Goal: Task Accomplishment & Management: Complete application form

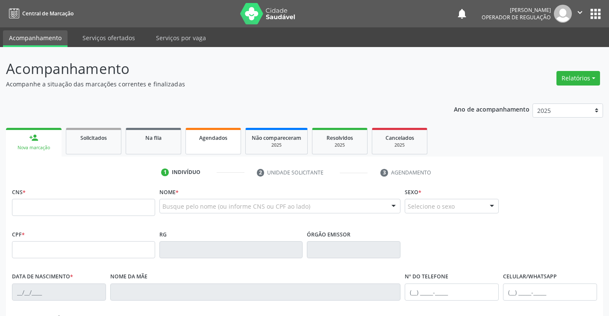
click at [213, 144] on link "Agendados" at bounding box center [213, 141] width 56 height 26
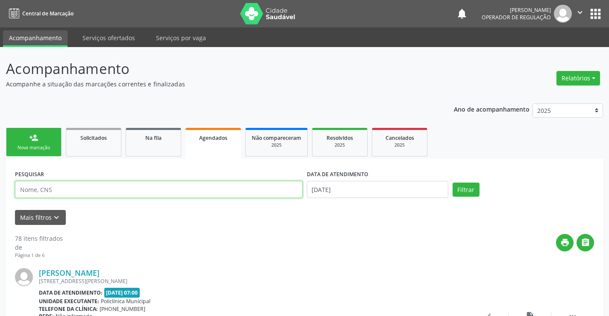
click at [64, 192] on input "text" at bounding box center [158, 189] width 287 height 17
click at [452, 182] on button "Filtrar" at bounding box center [465, 189] width 27 height 15
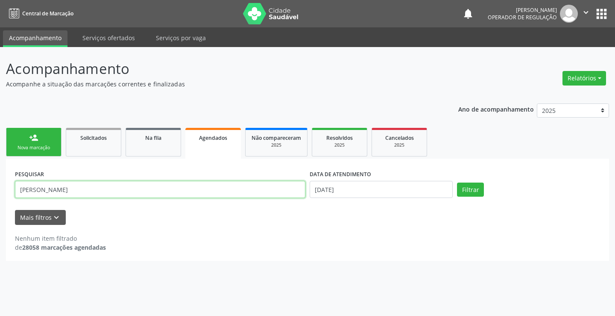
click at [78, 190] on input "ilda miranda de souza" at bounding box center [160, 189] width 290 height 17
click at [457, 182] on button "Filtrar" at bounding box center [470, 189] width 27 height 15
click at [90, 188] on input "ilda miranda de sousa" at bounding box center [160, 189] width 290 height 17
type input "ilda miranda de souza"
click at [457, 182] on button "Filtrar" at bounding box center [470, 189] width 27 height 15
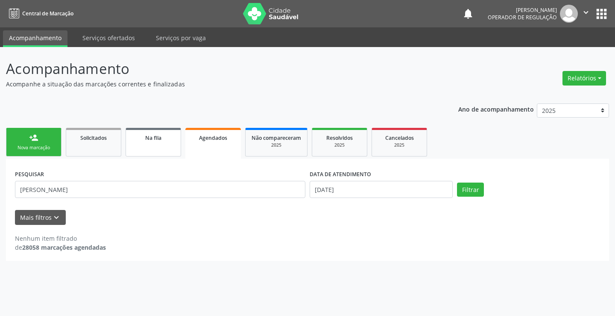
click at [152, 145] on link "Na fila" at bounding box center [154, 142] width 56 height 29
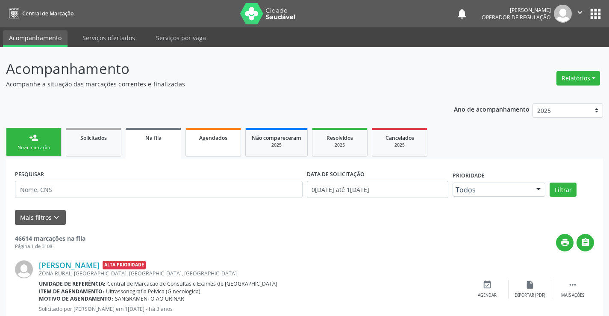
click at [200, 143] on link "Agendados" at bounding box center [213, 142] width 56 height 29
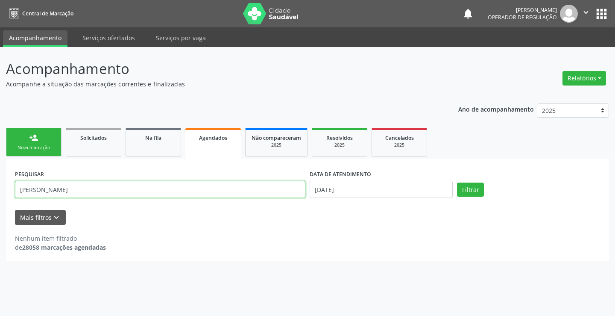
drag, startPoint x: 95, startPoint y: 188, endPoint x: 97, endPoint y: 182, distance: 5.9
click at [96, 186] on input "ilda miranda de souza" at bounding box center [160, 189] width 290 height 17
type input "i"
type input "jeilane maria da silva"
click at [457, 182] on button "Filtrar" at bounding box center [470, 189] width 27 height 15
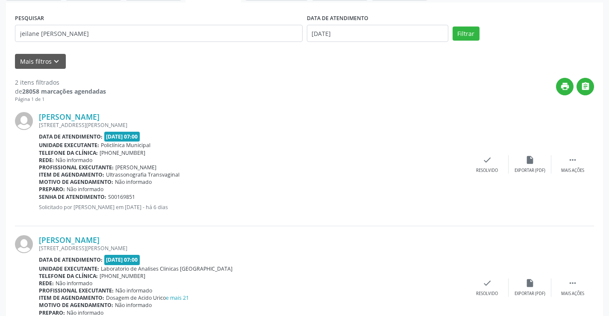
scroll to position [204, 0]
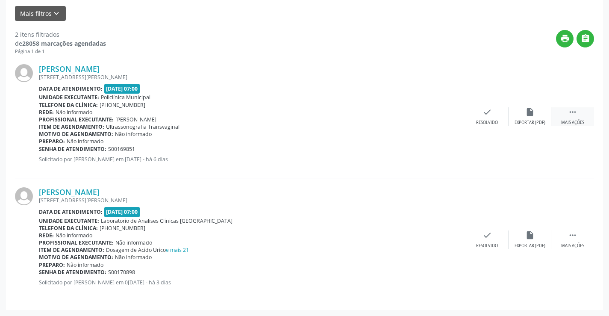
click at [573, 120] on div "Mais ações" at bounding box center [572, 123] width 23 height 6
click at [273, 246] on div "Item de agendamento: Dosagem de Acido Urico e mais 21" at bounding box center [252, 249] width 427 height 7
drag, startPoint x: 273, startPoint y: 246, endPoint x: 279, endPoint y: 231, distance: 16.3
click at [273, 246] on div "Jeilane Maria da Silva RUA EUCLIDES DA CUNHA, 16, ESPLANADA, Campo Formoso - BA…" at bounding box center [252, 239] width 427 height 105
click at [220, 248] on div "Item de agendamento: Dosagem de Acido Urico e mais 21" at bounding box center [252, 249] width 427 height 7
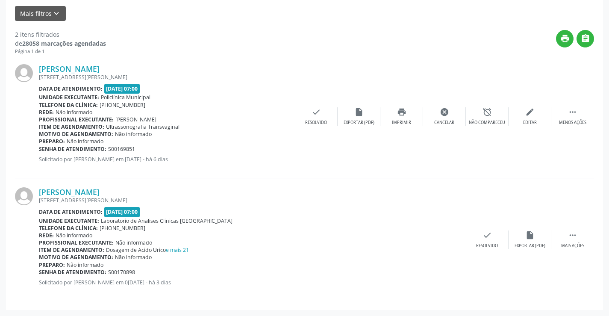
click at [258, 150] on div "Senha de atendimento: S00169851" at bounding box center [167, 148] width 256 height 7
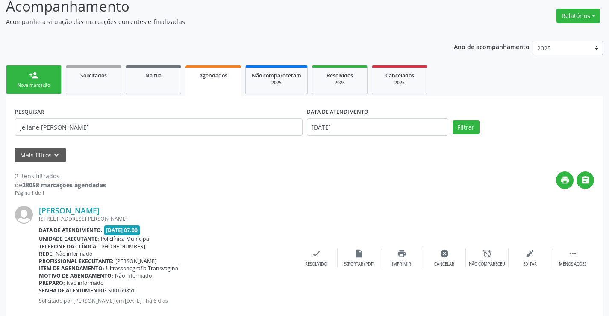
scroll to position [0, 0]
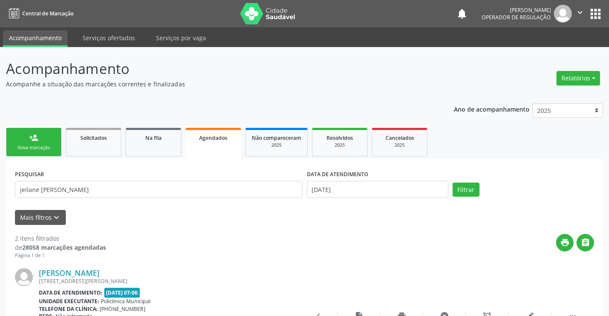
drag, startPoint x: 41, startPoint y: 142, endPoint x: 264, endPoint y: 99, distance: 227.1
click at [42, 142] on link "person_add Nova marcação" at bounding box center [34, 142] width 56 height 29
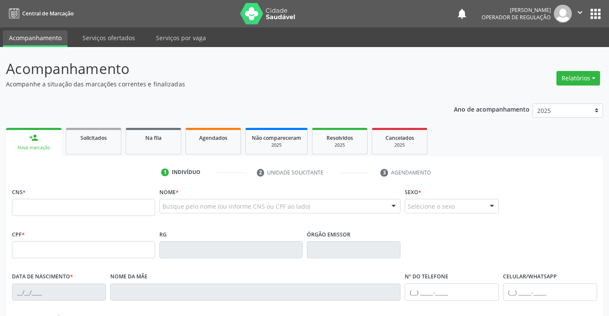
click at [178, 195] on span "*" at bounding box center [177, 191] width 3 height 7
drag, startPoint x: 89, startPoint y: 141, endPoint x: 96, endPoint y: 142, distance: 6.4
click at [90, 142] on link "Solicitados" at bounding box center [94, 141] width 56 height 26
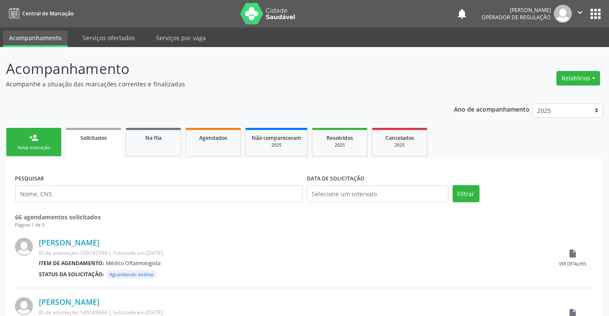
click at [41, 149] on div "Nova marcação" at bounding box center [33, 147] width 43 height 6
click at [41, 148] on div "Nova marcação" at bounding box center [33, 147] width 43 height 6
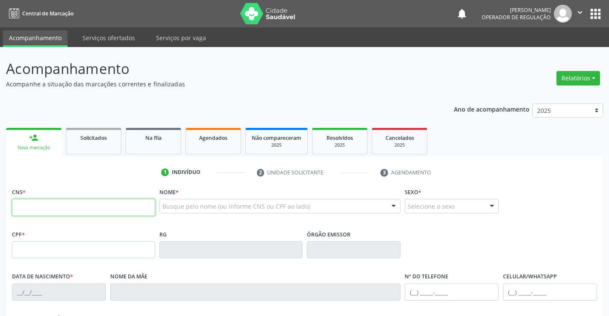
drag, startPoint x: 51, startPoint y: 205, endPoint x: 165, endPoint y: 210, distance: 113.7
click at [53, 206] on input "text" at bounding box center [83, 207] width 143 height 17
click at [161, 145] on link "Na fila" at bounding box center [154, 141] width 56 height 26
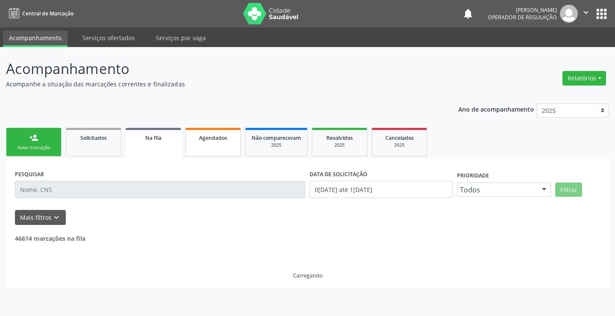
click at [211, 147] on link "Agendados" at bounding box center [213, 142] width 56 height 29
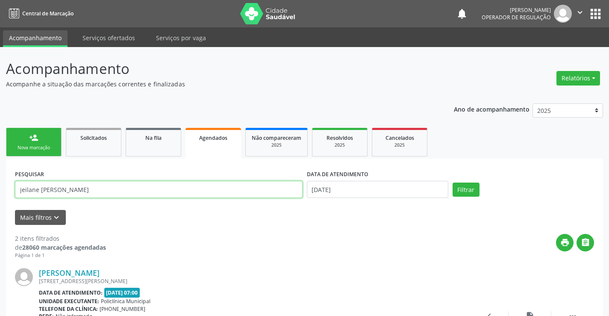
click at [86, 191] on input "jeilane maria da silva" at bounding box center [158, 189] width 287 height 17
type input "j"
type input "7"
type input "700509186099558"
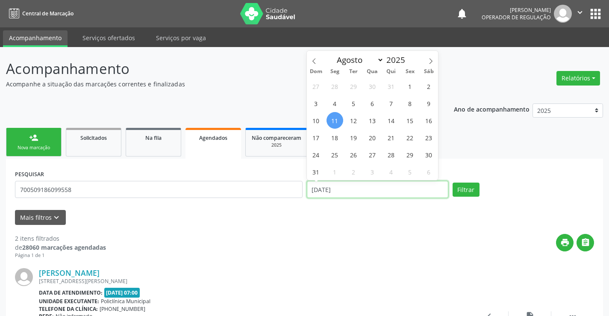
click at [375, 181] on input "11/[DATE]" at bounding box center [377, 189] width 141 height 17
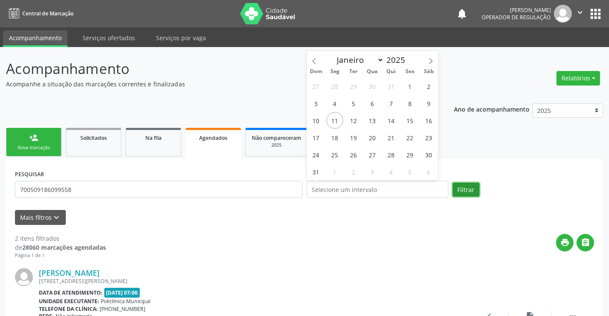
click at [466, 196] on button "Filtrar" at bounding box center [465, 189] width 27 height 15
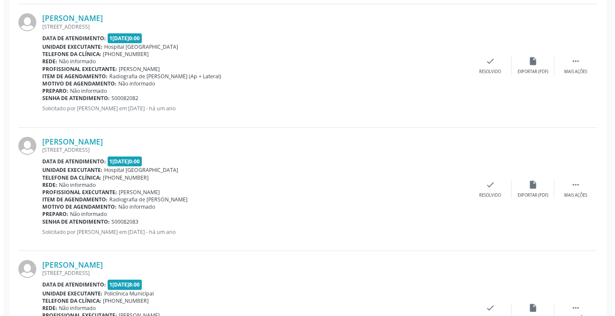
scroll to position [696, 0]
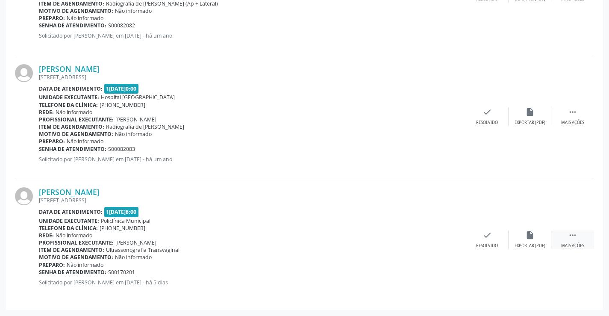
click at [576, 237] on icon "" at bounding box center [572, 234] width 9 height 9
click at [453, 234] on div "cancel Cancelar" at bounding box center [444, 239] width 43 height 18
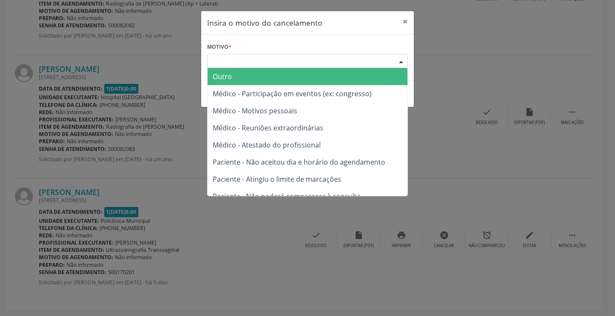
click at [402, 60] on div at bounding box center [401, 61] width 13 height 15
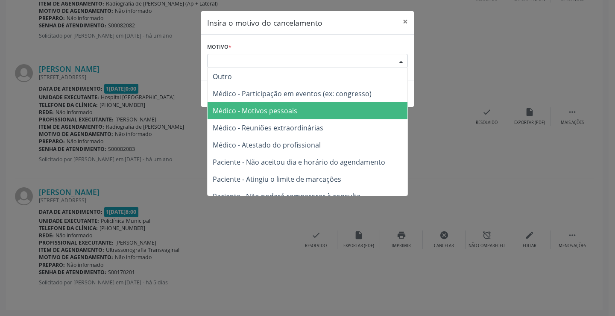
click at [258, 110] on span "Médico - Motivos pessoais" at bounding box center [255, 110] width 85 height 9
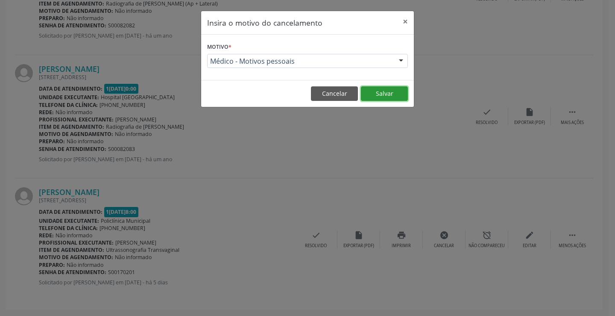
click at [377, 91] on button "Salvar" at bounding box center [384, 93] width 47 height 15
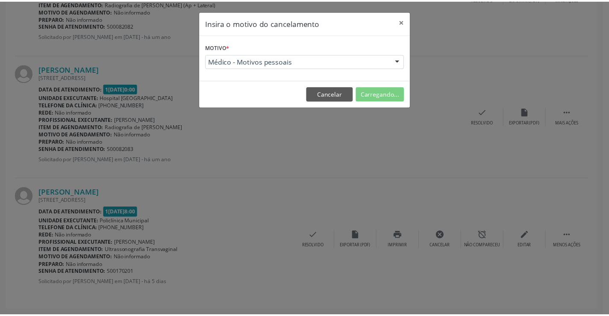
scroll to position [0, 0]
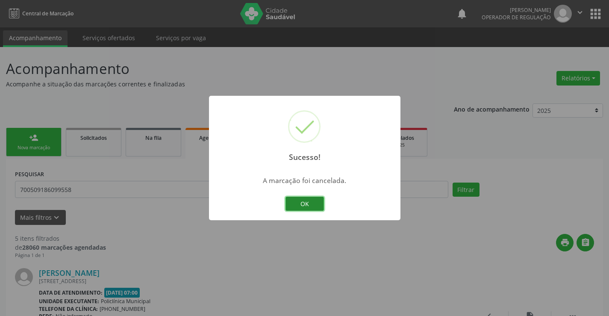
click at [307, 205] on button "OK" at bounding box center [304, 203] width 38 height 15
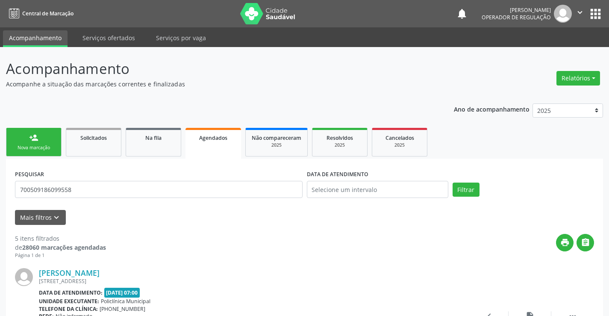
click at [41, 141] on link "person_add Nova marcação" at bounding box center [34, 142] width 56 height 29
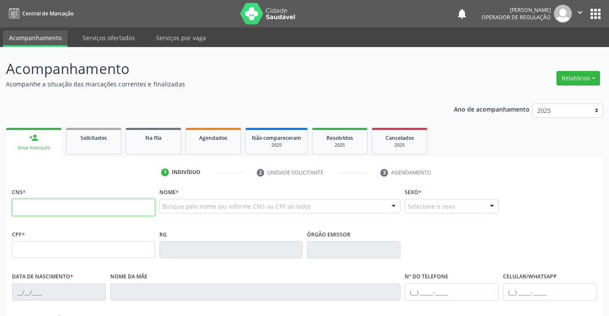
click at [70, 199] on input "text" at bounding box center [83, 207] width 143 height 17
drag, startPoint x: 181, startPoint y: 205, endPoint x: 189, endPoint y: 192, distance: 15.8
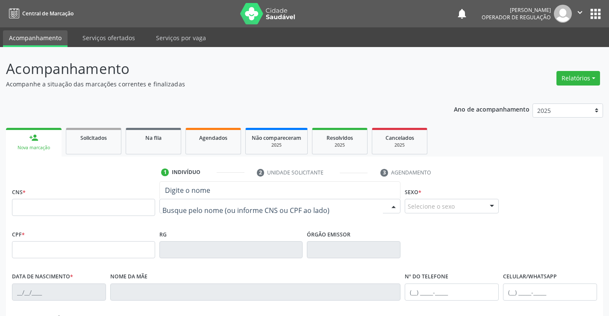
type input "a"
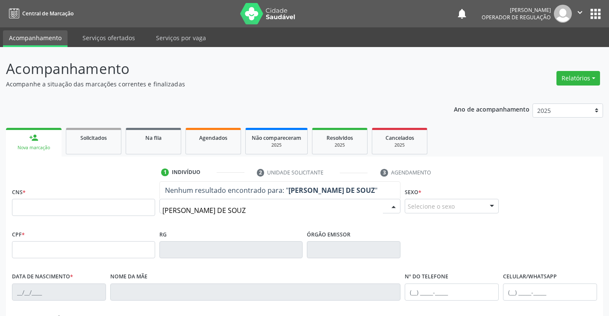
type input "ILDA MIRANDA DE SOUZA"
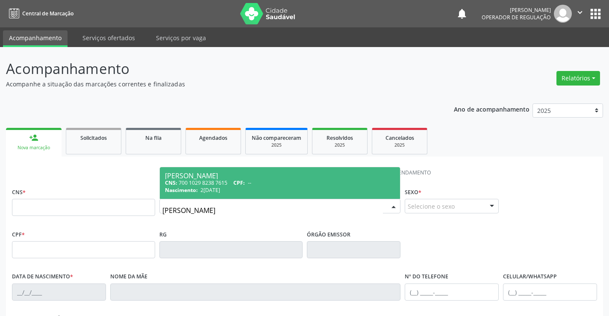
click at [198, 179] on div "CNS: 700 1029 8238 7615 CPF: --" at bounding box center [280, 182] width 230 height 7
type input "700 1029 8238 7615"
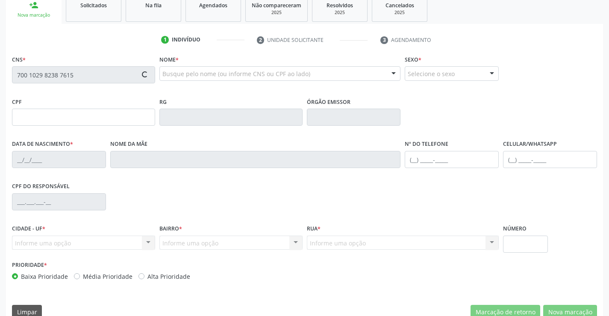
scroll to position [147, 0]
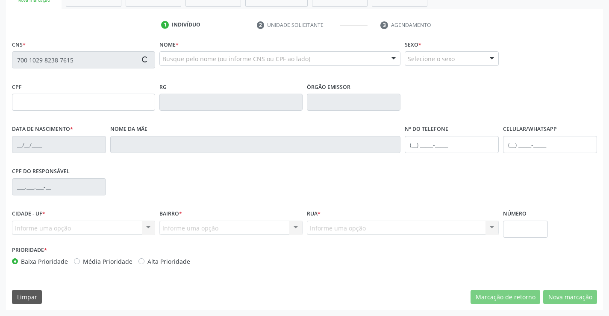
type input "26/12/1969"
type input "S/N"
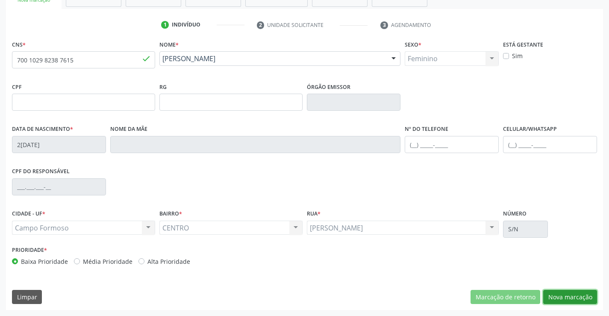
click at [564, 297] on button "Nova marcação" at bounding box center [570, 297] width 54 height 15
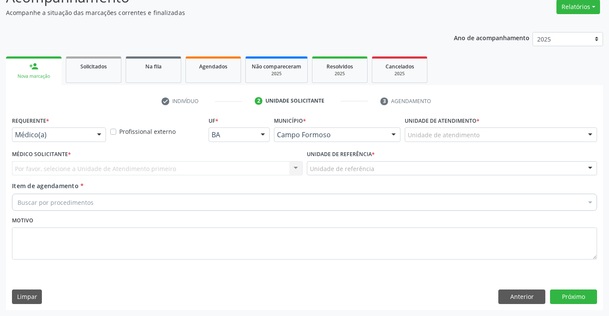
click at [69, 127] on div "Requerente * Médico(a) Médico(a) Enfermeiro(a) Paciente Nenhum resultado encont…" at bounding box center [59, 127] width 94 height 27
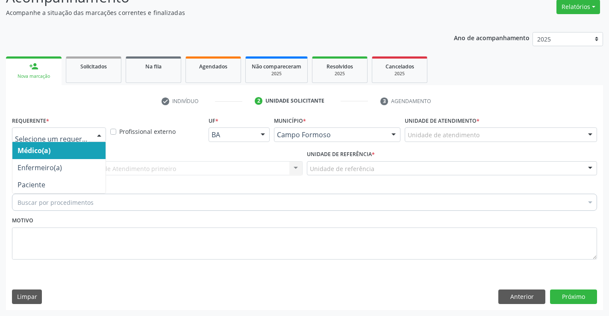
click at [94, 132] on div at bounding box center [99, 135] width 13 height 15
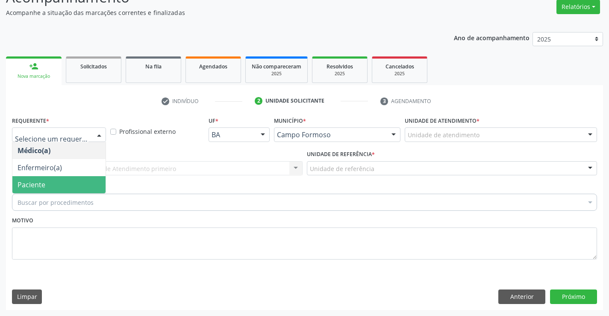
drag, startPoint x: 37, startPoint y: 190, endPoint x: 132, endPoint y: 185, distance: 95.4
click at [45, 190] on span "Paciente" at bounding box center [58, 184] width 93 height 17
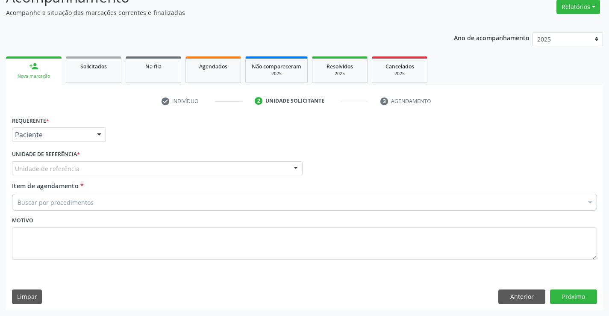
drag, startPoint x: 152, startPoint y: 167, endPoint x: 139, endPoint y: 176, distance: 15.6
click at [152, 168] on div "Unidade de referência" at bounding box center [157, 168] width 290 height 15
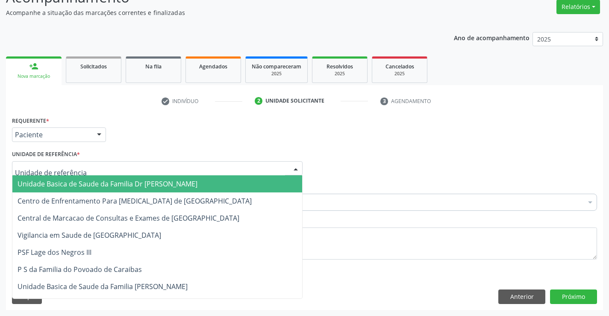
drag, startPoint x: 116, startPoint y: 180, endPoint x: 92, endPoint y: 198, distance: 29.6
click at [116, 182] on span "Unidade Basica de Saude da Familia Dr [PERSON_NAME]" at bounding box center [108, 183] width 180 height 9
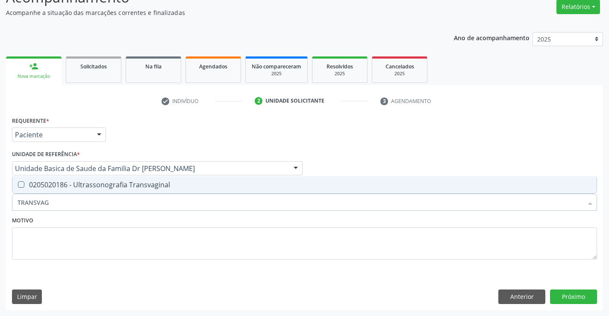
type input "TRANSVAGI"
click at [105, 180] on span "0205020186 - Ultrassonografia Transvaginal" at bounding box center [304, 184] width 584 height 17
checkbox Transvaginal "true"
drag, startPoint x: 201, startPoint y: 239, endPoint x: 565, endPoint y: 313, distance: 371.7
click at [215, 239] on textarea at bounding box center [304, 243] width 585 height 32
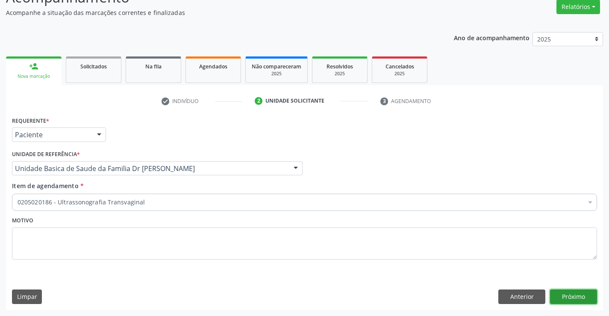
click at [566, 290] on button "Próximo" at bounding box center [573, 296] width 47 height 15
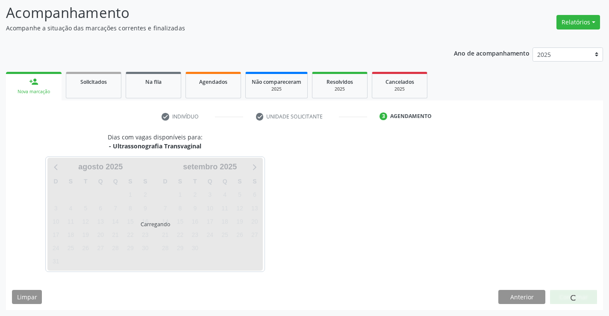
scroll to position [56, 0]
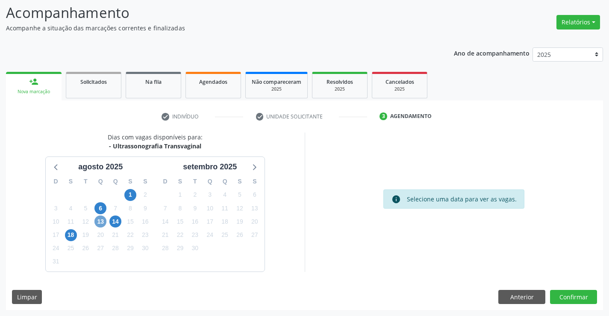
click at [105, 220] on span "13" at bounding box center [100, 221] width 12 height 12
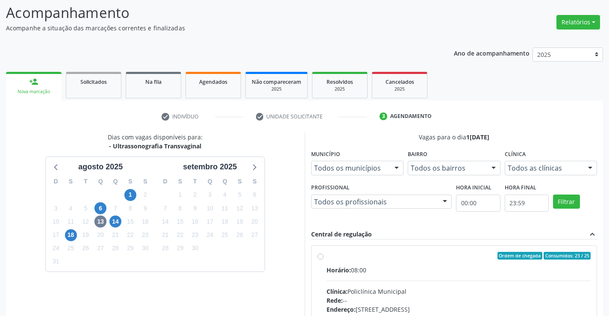
drag, startPoint x: 386, startPoint y: 265, endPoint x: 400, endPoint y: 258, distance: 16.4
click at [385, 264] on label "Ordem de chegada Consumidos: 23 / 25 Horário: 08:00 Clínica: Policlínica Munici…" at bounding box center [458, 317] width 264 height 131
click at [323, 259] on input "Ordem de chegada Consumidos: 23 / 25 Horário: 08:00 Clínica: Policlínica Munici…" at bounding box center [320, 256] width 6 height 8
radio input "true"
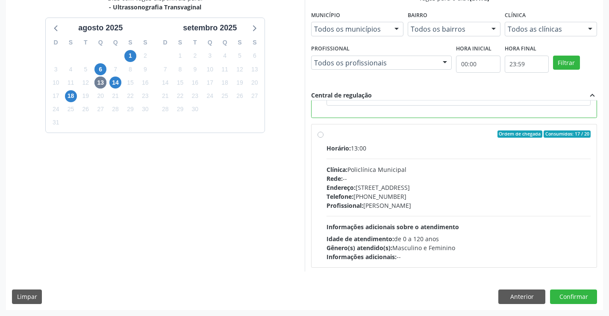
scroll to position [192, 0]
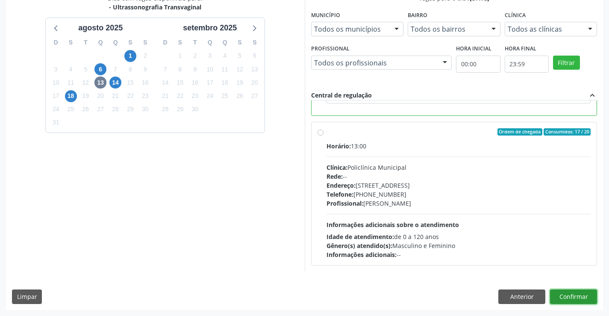
click at [579, 297] on button "Confirmar" at bounding box center [573, 296] width 47 height 15
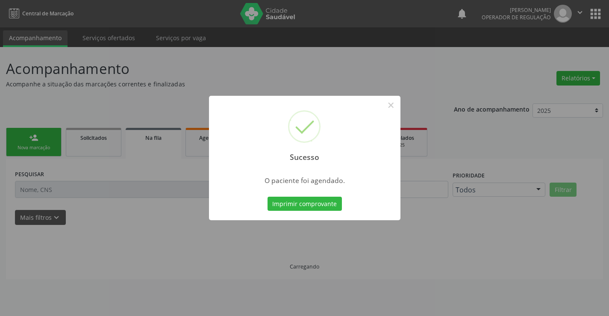
scroll to position [0, 0]
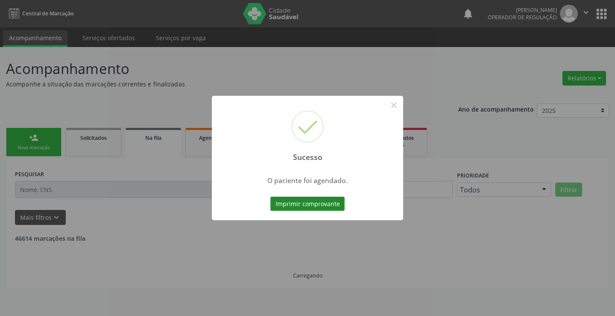
click at [295, 203] on button "Imprimir comprovante" at bounding box center [307, 203] width 74 height 15
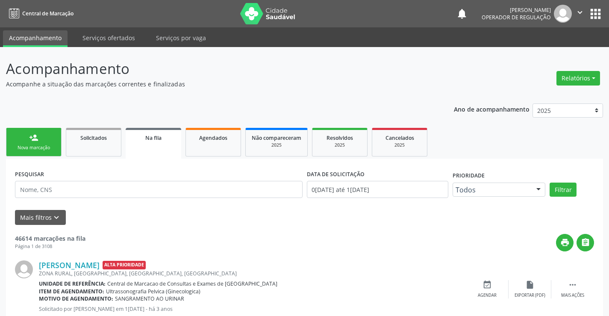
click at [34, 144] on link "person_add Nova marcação" at bounding box center [34, 142] width 56 height 29
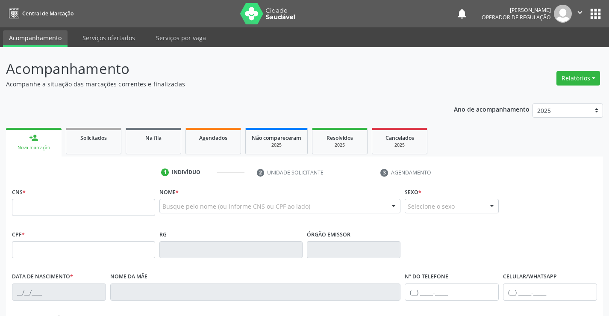
drag, startPoint x: 58, startPoint y: 219, endPoint x: 63, endPoint y: 205, distance: 15.5
click at [57, 215] on fieldset "CNS *" at bounding box center [83, 203] width 143 height 36
click at [62, 203] on input "text" at bounding box center [83, 207] width 143 height 17
type input "708 6070 3009 1781"
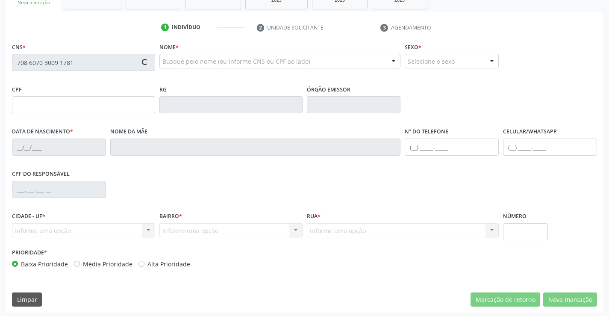
scroll to position [147, 0]
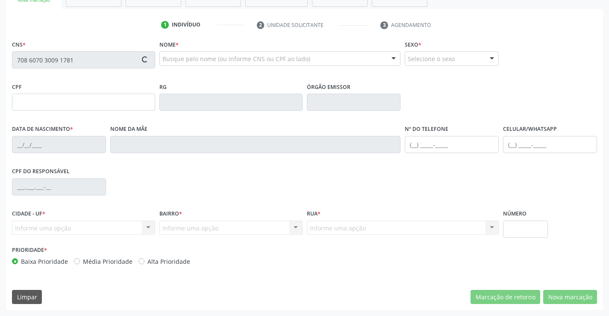
type input "029.408.075-90"
type input "3135646"
type input "SSPBA"
type input "06/11/1987"
type input "(74) 99117-1921"
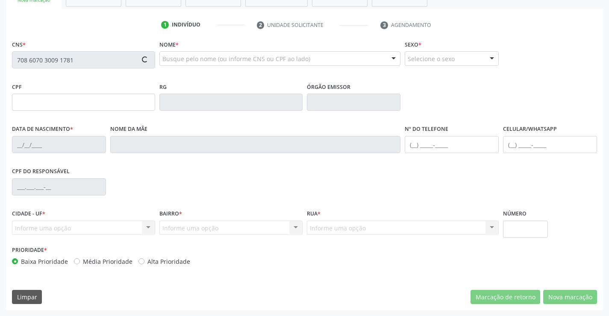
type input "029.408.075-90"
type input "S/N"
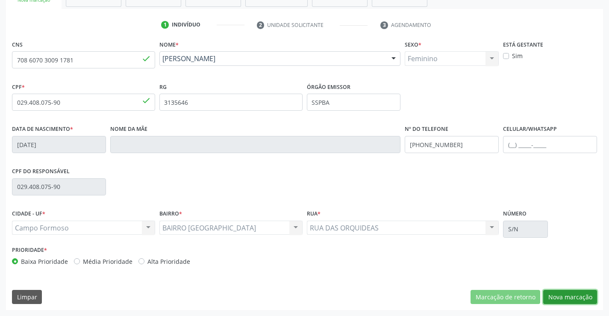
click at [564, 295] on button "Nova marcação" at bounding box center [570, 297] width 54 height 15
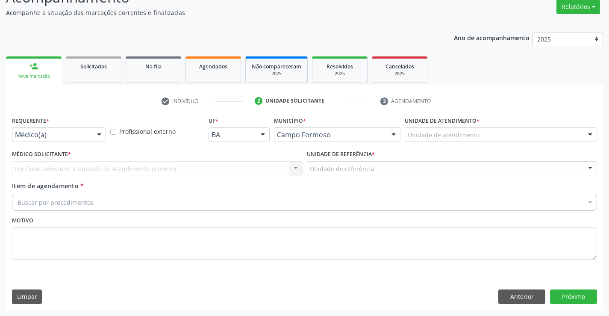
scroll to position [71, 0]
click at [88, 131] on div "Médico(a)" at bounding box center [59, 134] width 94 height 15
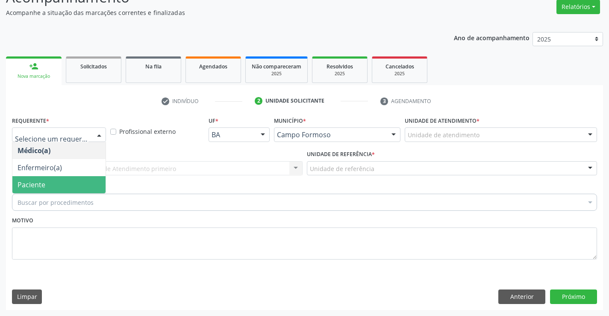
click at [80, 180] on span "Paciente" at bounding box center [58, 184] width 93 height 17
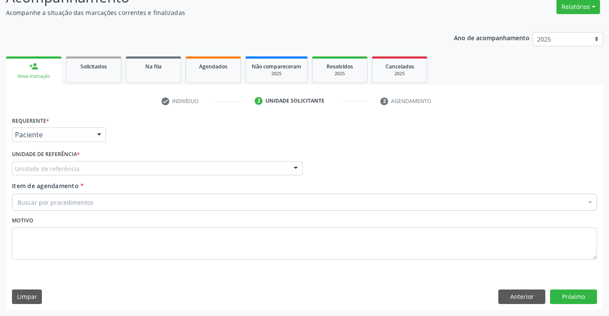
click at [123, 172] on div "Unidade de referência" at bounding box center [157, 168] width 290 height 15
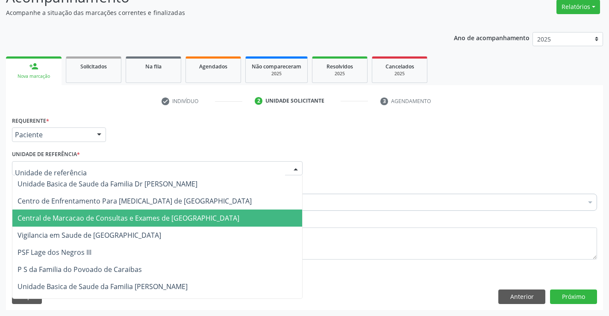
click at [132, 217] on span "Central de Marcacao de Consultas e Exames de [GEOGRAPHIC_DATA]" at bounding box center [129, 217] width 222 height 9
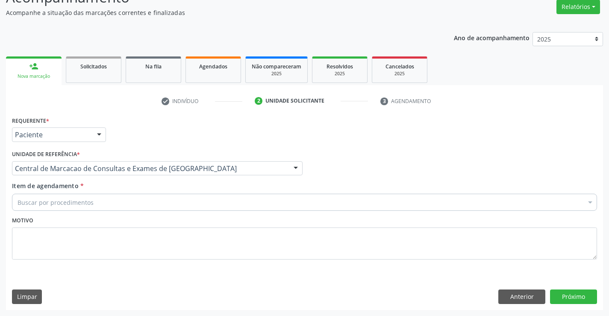
click at [162, 202] on div "Buscar por procedimentos" at bounding box center [304, 201] width 585 height 17
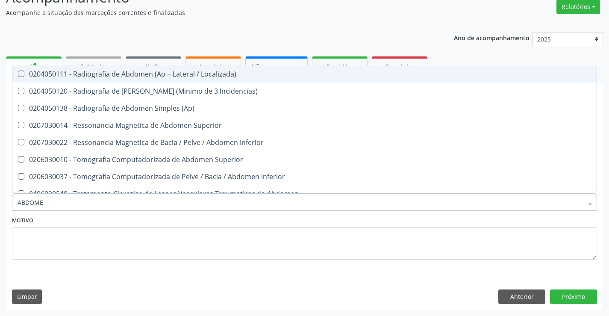
type input "ABDOMEN"
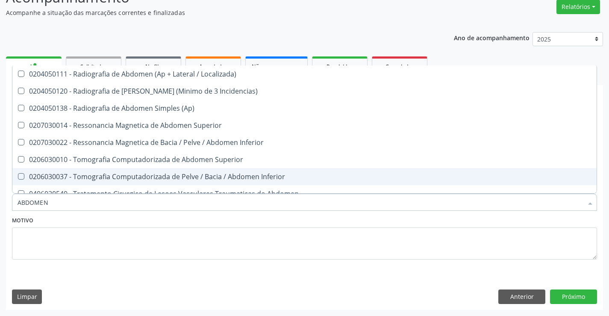
scroll to position [43, 0]
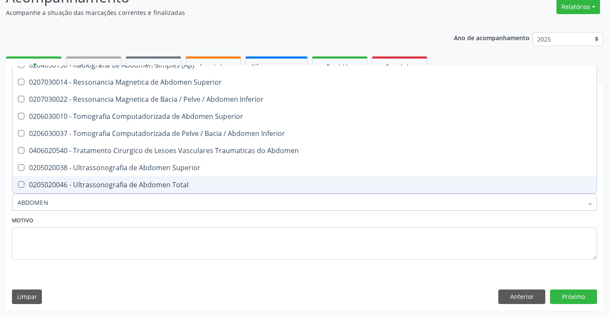
click at [154, 186] on div "0205020046 - Ultrassonografia de Abdomen Total" at bounding box center [305, 184] width 574 height 7
checkbox Total "true"
click at [578, 292] on button "Próximo" at bounding box center [573, 296] width 47 height 15
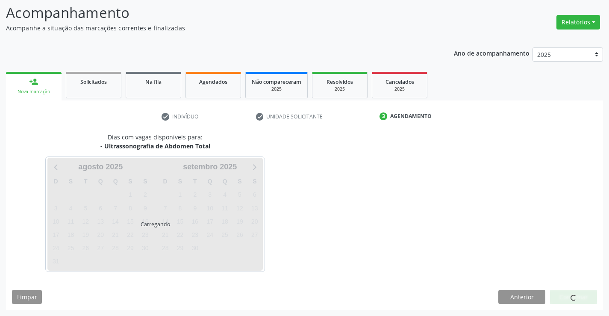
scroll to position [0, 0]
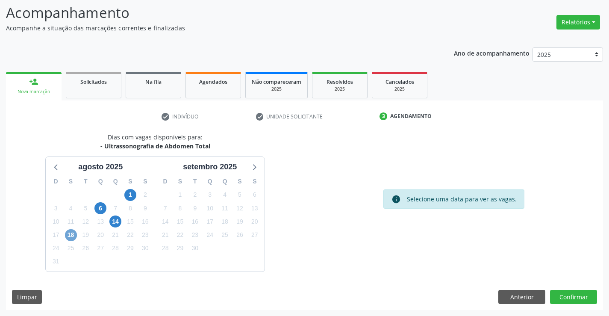
click at [70, 231] on span "18" at bounding box center [71, 235] width 12 height 12
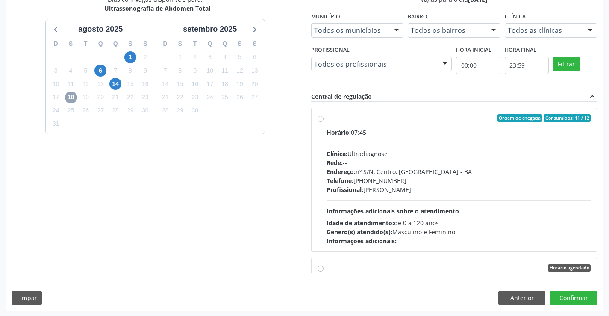
scroll to position [195, 0]
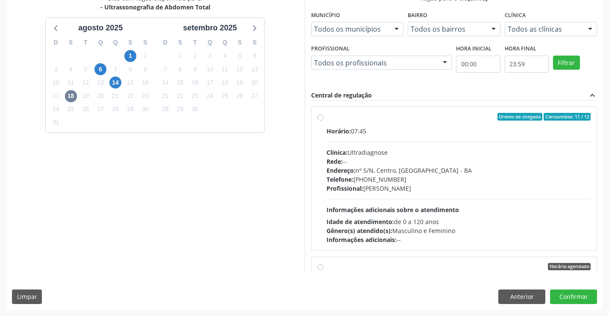
click at [410, 178] on div "Telefone: (74) 36452857" at bounding box center [458, 179] width 264 height 9
click at [323, 120] on input "Ordem de chegada Consumidos: 11 / 12 Horário: 07:45 Clínica: Ultradiagnose Rede…" at bounding box center [320, 117] width 6 height 8
radio input "true"
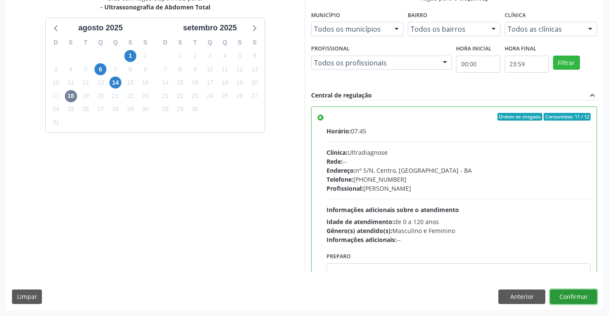
click at [571, 296] on button "Confirmar" at bounding box center [573, 296] width 47 height 15
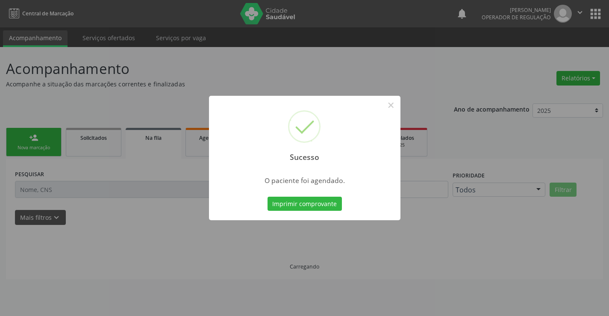
scroll to position [0, 0]
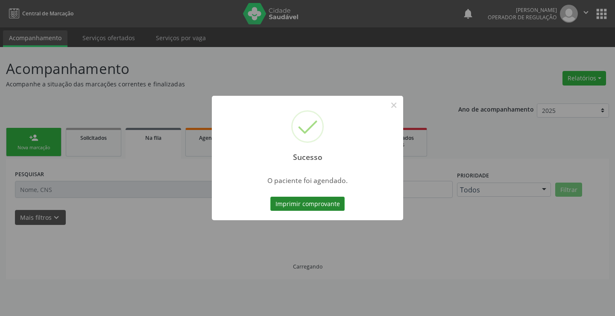
click at [311, 198] on button "Imprimir comprovante" at bounding box center [307, 203] width 74 height 15
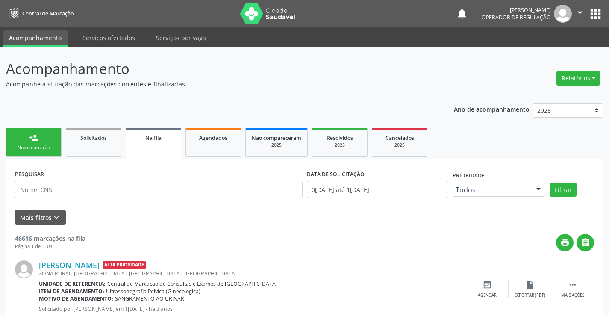
click at [47, 157] on ul "person_add Nova marcação Solicitados Na fila Agendados Não compareceram 2025 Re…" at bounding box center [304, 142] width 597 height 33
click at [51, 150] on div "Nova marcação" at bounding box center [33, 147] width 43 height 6
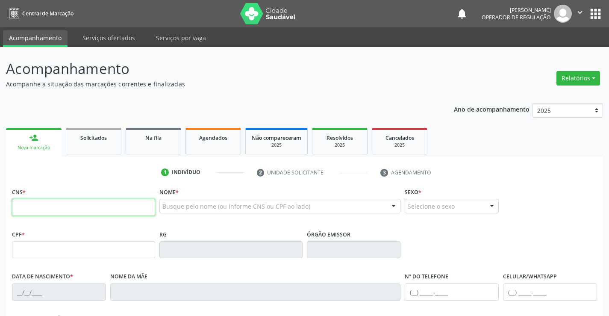
click at [48, 205] on input "text" at bounding box center [83, 207] width 143 height 17
type input "700 0017 3758 6902"
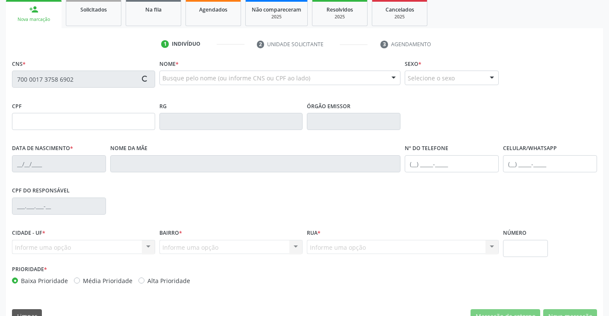
type input "0957570977"
type input "20/05/1975"
type input "(74) 99985-5981"
type input "S/N"
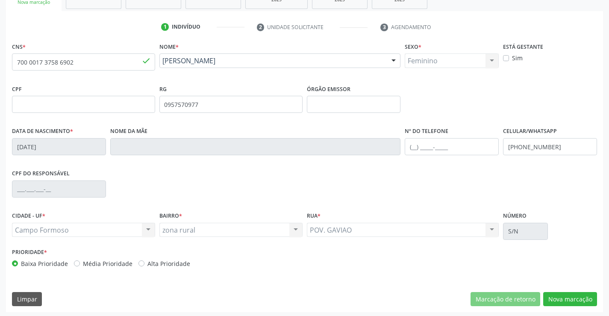
scroll to position [147, 0]
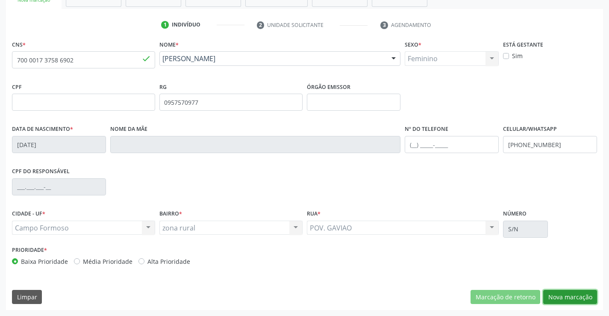
click at [563, 291] on button "Nova marcação" at bounding box center [570, 297] width 54 height 15
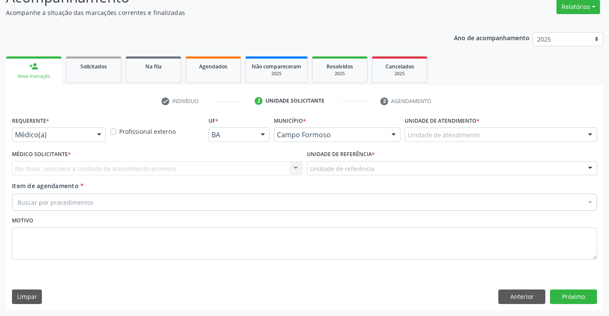
scroll to position [71, 0]
click at [96, 129] on div at bounding box center [99, 135] width 13 height 15
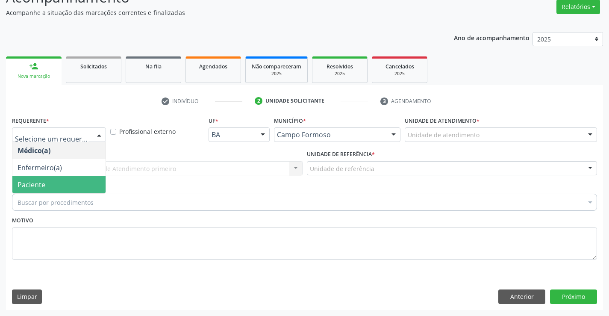
drag, startPoint x: 79, startPoint y: 184, endPoint x: 140, endPoint y: 174, distance: 61.9
click at [79, 184] on span "Paciente" at bounding box center [58, 184] width 93 height 17
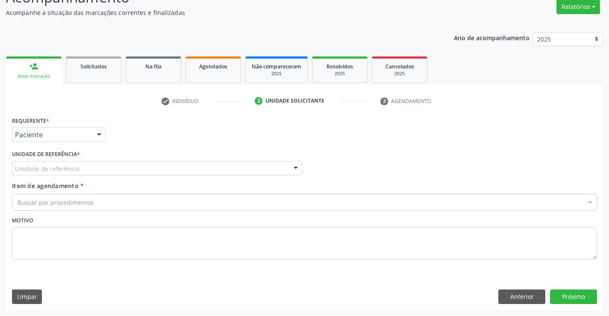
click at [140, 174] on div "Unidade de referência" at bounding box center [157, 168] width 290 height 15
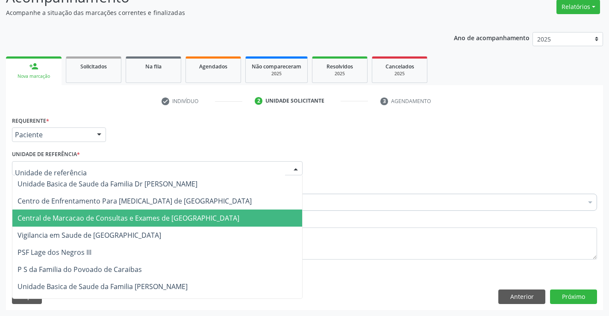
click at [145, 216] on span "Central de Marcacao de Consultas e Exames de [GEOGRAPHIC_DATA]" at bounding box center [129, 217] width 222 height 9
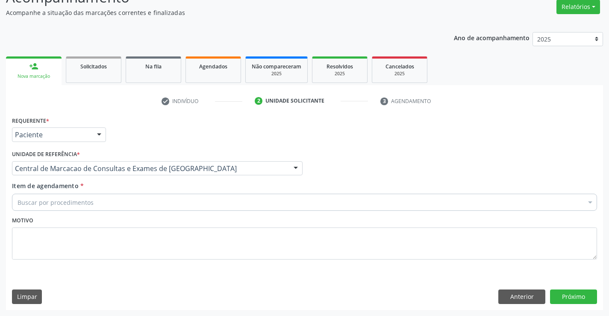
click at [174, 199] on div "Buscar por procedimentos" at bounding box center [304, 201] width 585 height 17
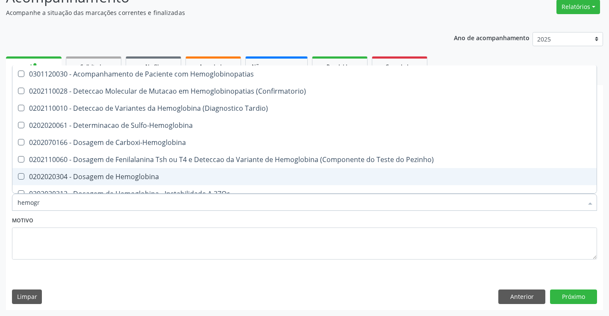
type input "hemogra"
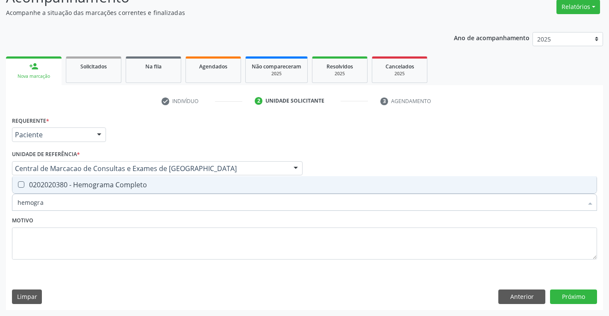
click at [165, 184] on div "0202020380 - Hemograma Completo" at bounding box center [305, 184] width 574 height 7
checkbox Completo "true"
click at [569, 296] on button "Próximo" at bounding box center [573, 296] width 47 height 15
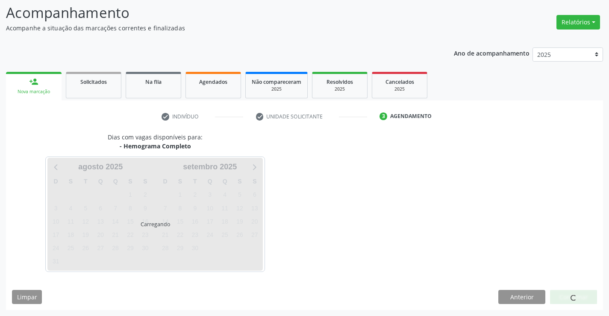
scroll to position [56, 0]
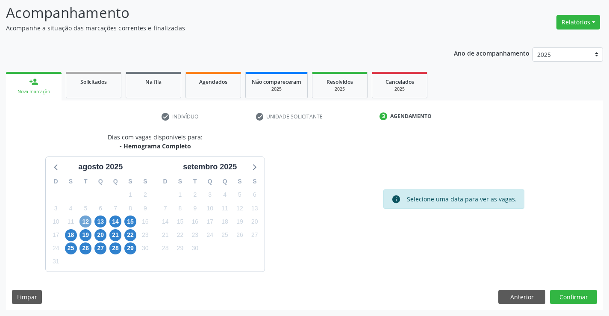
click at [88, 224] on span "12" at bounding box center [85, 221] width 12 height 12
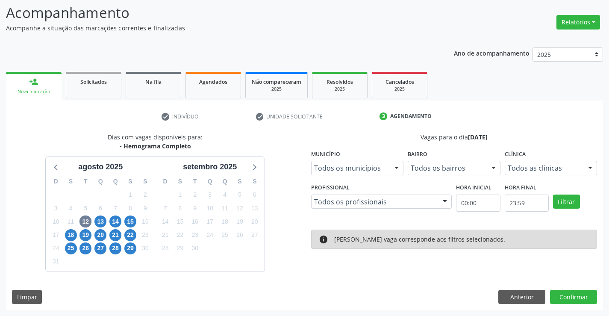
click at [160, 216] on div "14" at bounding box center [165, 221] width 12 height 13
click at [145, 208] on span "9" at bounding box center [145, 208] width 12 height 12
click at [100, 222] on span "13" at bounding box center [100, 221] width 12 height 12
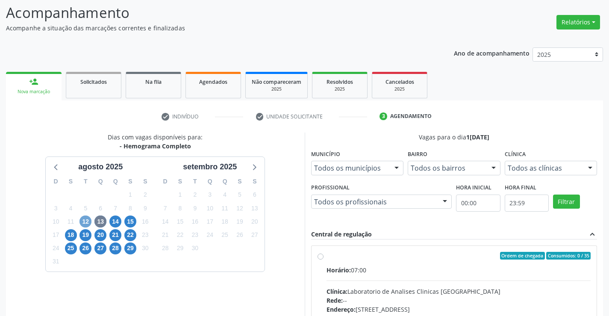
click at [87, 220] on span "12" at bounding box center [85, 221] width 12 height 12
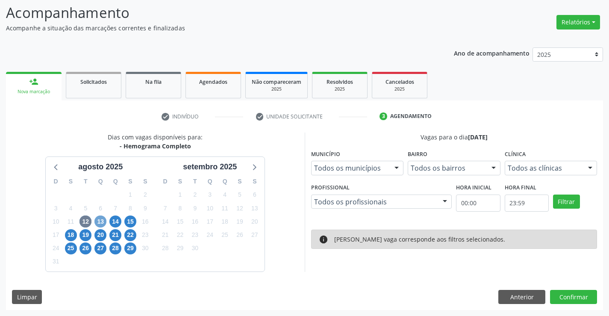
click at [100, 220] on span "13" at bounding box center [100, 221] width 12 height 12
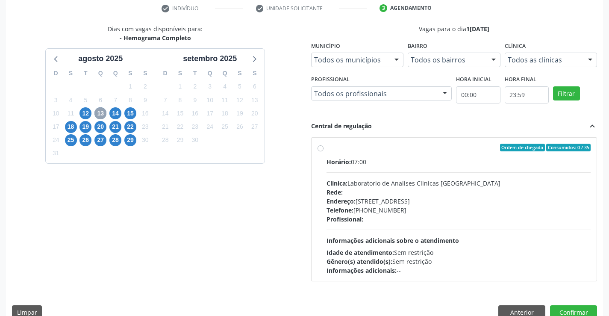
scroll to position [179, 0]
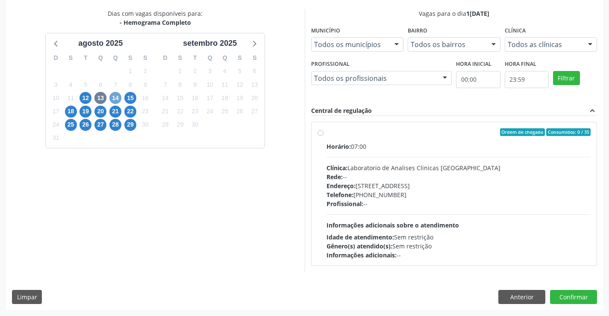
click at [116, 96] on span "14" at bounding box center [115, 98] width 12 height 12
click at [84, 95] on span "12" at bounding box center [85, 98] width 12 height 12
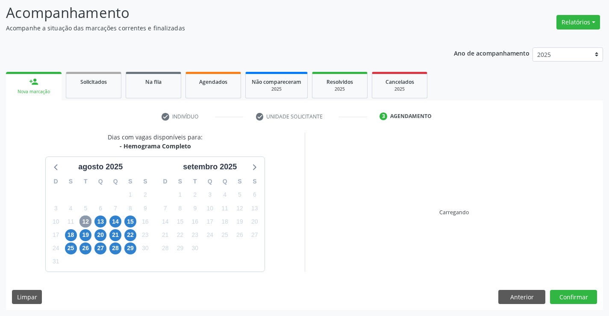
scroll to position [56, 0]
click at [84, 95] on link "Solicitados" at bounding box center [94, 85] width 56 height 26
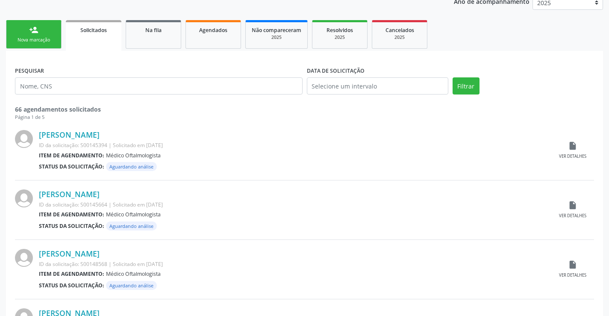
scroll to position [128, 0]
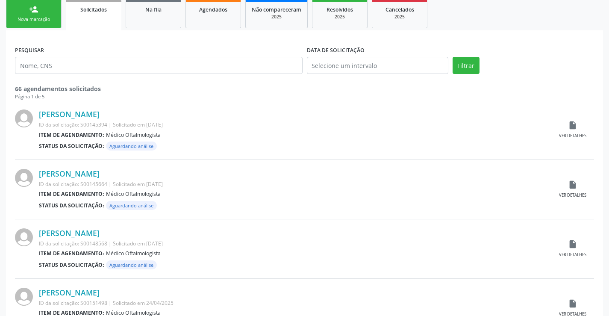
click at [35, 14] on link "person_add Nova marcação" at bounding box center [34, 14] width 56 height 29
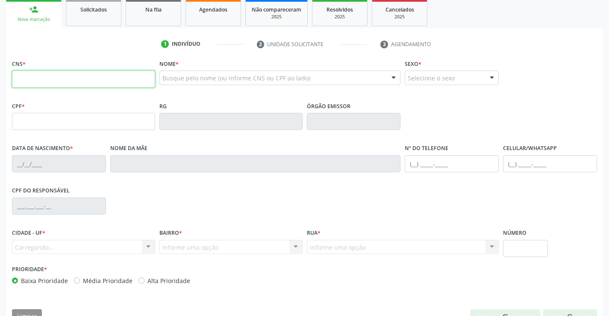
click at [85, 77] on input "text" at bounding box center [83, 78] width 143 height 17
type input "700 4069 8655 7745"
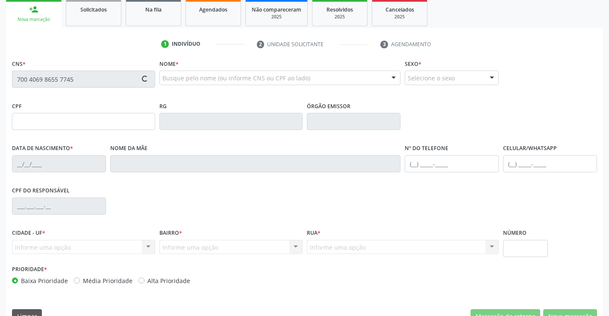
type input "022.350.225-10"
type input "0947742930"
type input "27/10/1977"
type input "(74) 98847-2407"
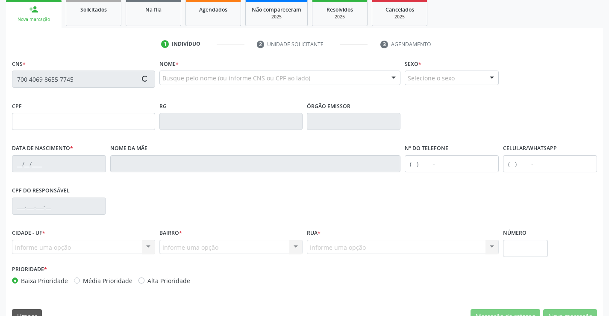
type input "022.350.225-10"
type input "S/N"
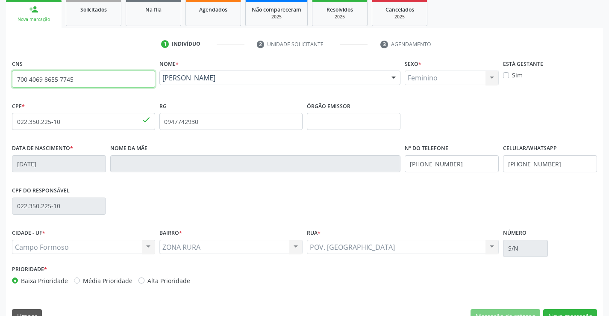
click at [87, 79] on input "700 4069 8655 7745" at bounding box center [83, 78] width 143 height 17
click at [87, 78] on input "text" at bounding box center [83, 78] width 143 height 17
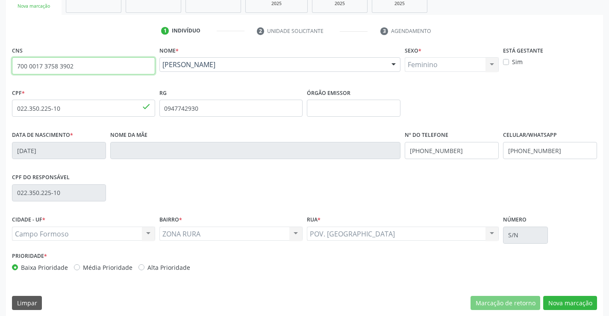
scroll to position [147, 0]
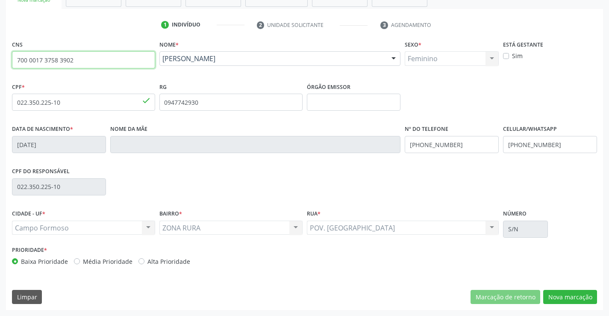
type input "700 0017 3758 3902"
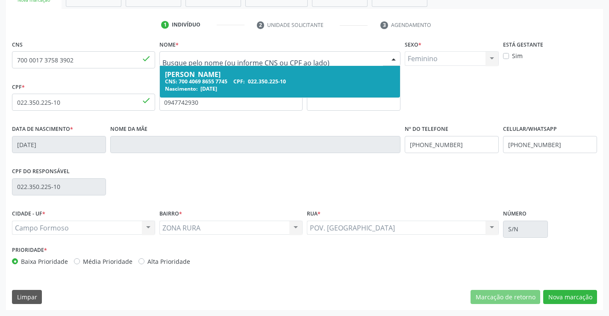
click at [213, 116] on fieldset "RG 0947742930" at bounding box center [230, 98] width 143 height 36
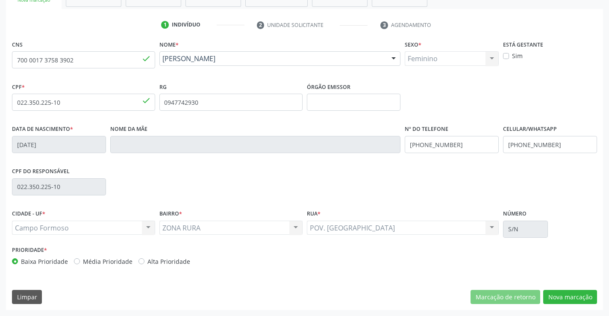
drag, startPoint x: 213, startPoint y: 116, endPoint x: 136, endPoint y: 85, distance: 82.7
click at [213, 116] on fieldset "RG 0947742930" at bounding box center [230, 98] width 143 height 36
click at [117, 60] on input "700 0017 3758 3902" at bounding box center [83, 59] width 143 height 17
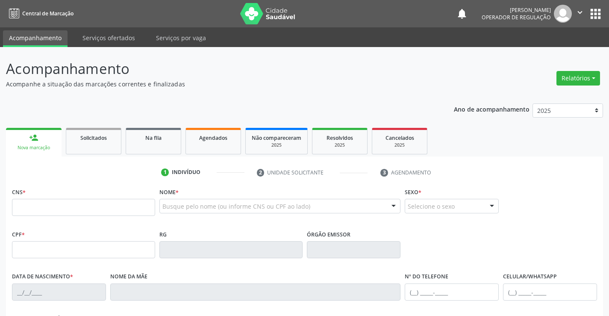
click at [71, 206] on input "text" at bounding box center [83, 207] width 143 height 17
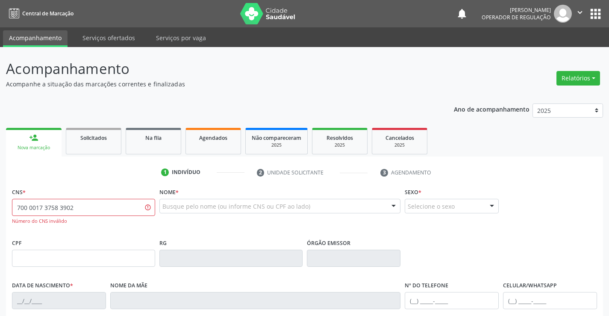
scroll to position [128, 0]
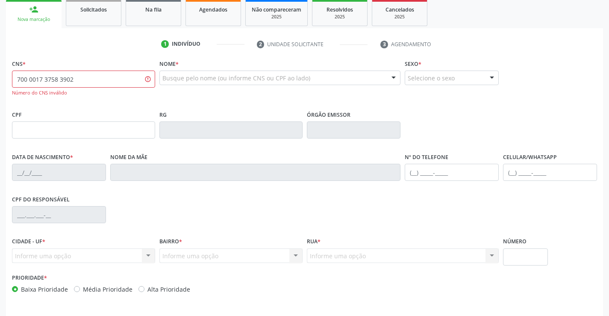
click at [100, 78] on input "700 0017 3758 3902" at bounding box center [83, 78] width 143 height 17
type input "700 0017 3758 6902"
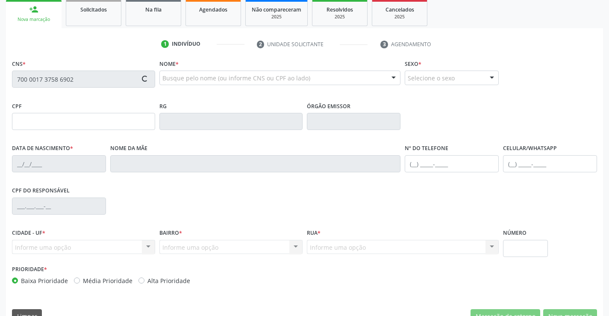
type input "0957570977"
type input "20/[DATE]"
type input "[PHONE_NUMBER]"
type input "S/N"
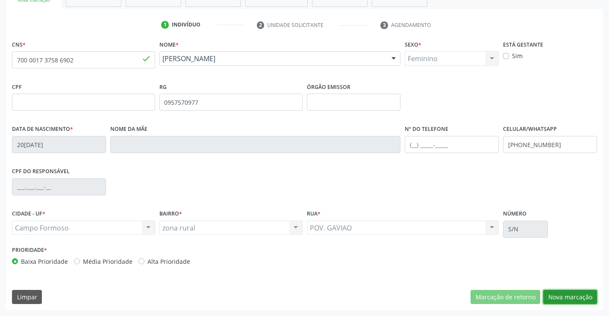
click at [577, 297] on button "Nova marcação" at bounding box center [570, 297] width 54 height 15
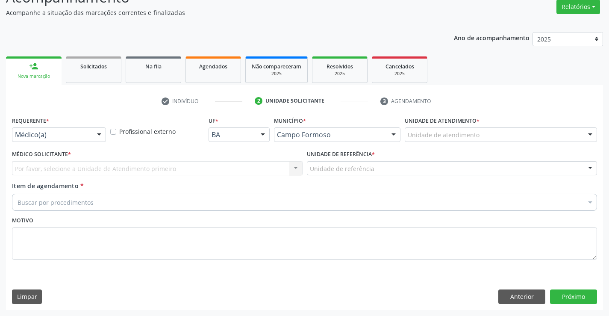
scroll to position [71, 0]
click at [94, 137] on div at bounding box center [99, 135] width 13 height 15
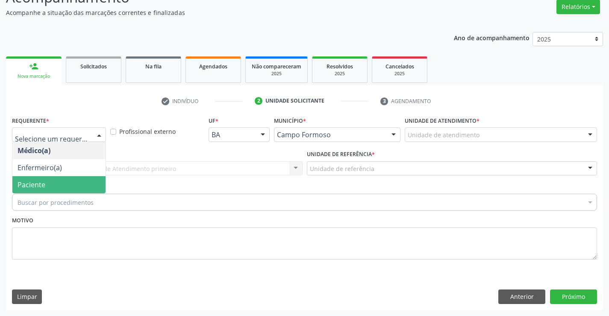
drag, startPoint x: 77, startPoint y: 183, endPoint x: 114, endPoint y: 163, distance: 42.6
click at [77, 183] on span "Paciente" at bounding box center [58, 184] width 93 height 17
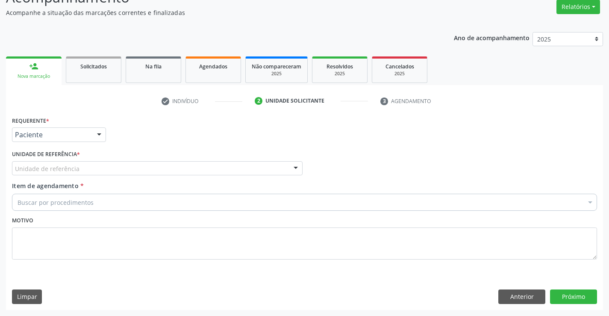
drag, startPoint x: 117, startPoint y: 163, endPoint x: 124, endPoint y: 195, distance: 32.3
click at [118, 167] on div "Unidade de referência" at bounding box center [157, 168] width 290 height 15
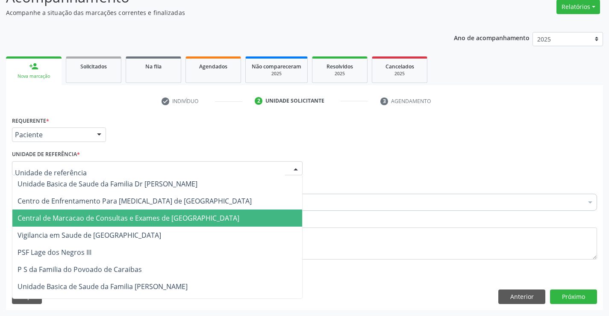
click at [132, 218] on span "Central de Marcacao de Consultas e Exames de [GEOGRAPHIC_DATA]" at bounding box center [129, 217] width 222 height 9
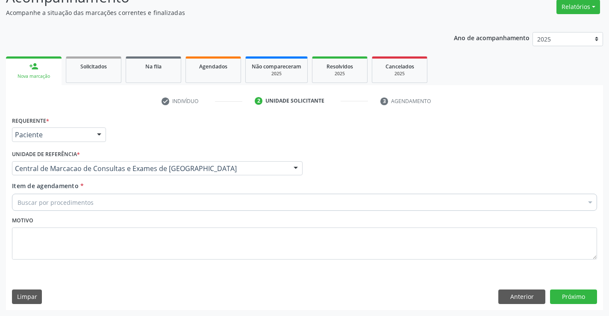
click at [164, 193] on div "Item de agendamento * Buscar por procedimentos Selecionar todos 0202040089 - 3X…" at bounding box center [304, 194] width 585 height 27
click at [164, 200] on div "Buscar por procedimentos" at bounding box center [304, 201] width 585 height 17
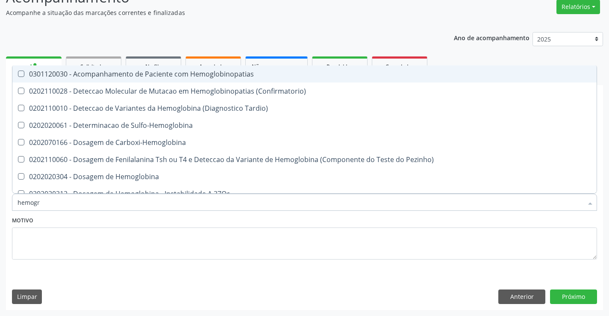
type input "hemogra"
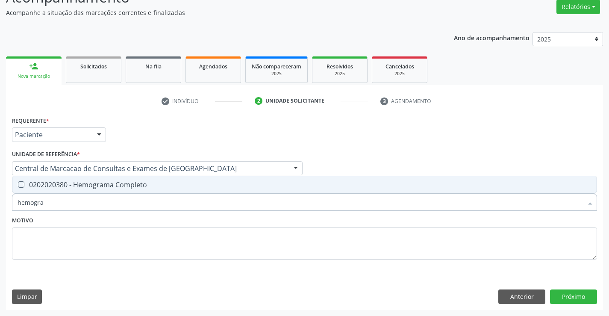
click at [163, 190] on span "0202020380 - Hemograma Completo" at bounding box center [304, 184] width 584 height 17
checkbox Completo "true"
click at [585, 298] on button "Próximo" at bounding box center [573, 296] width 47 height 15
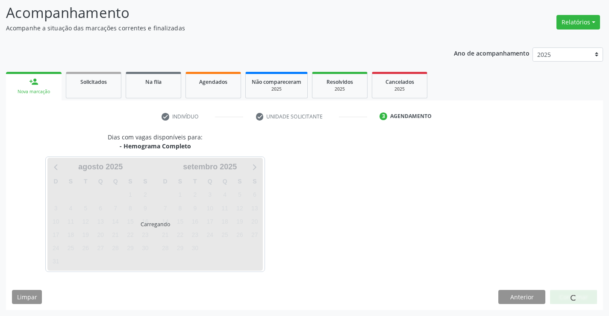
scroll to position [56, 0]
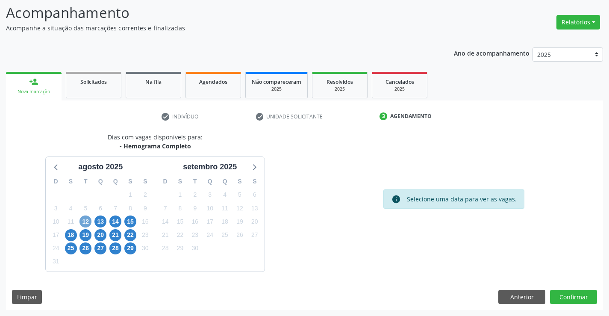
click at [87, 220] on span "12" at bounding box center [85, 221] width 12 height 12
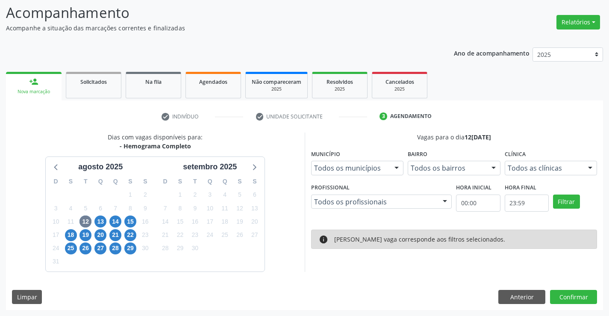
click at [399, 240] on div "[PERSON_NAME] vaga corresponde aos filtros selecionados." at bounding box center [419, 239] width 171 height 9
click at [330, 238] on div "info Nenhuma vaga corresponde aos filtros selecionados." at bounding box center [454, 239] width 270 height 9
click at [400, 232] on div "info Nenhuma vaga corresponde aos filtros selecionados." at bounding box center [454, 238] width 286 height 19
click at [111, 208] on span "7" at bounding box center [115, 208] width 12 height 12
click at [516, 299] on button "Anterior" at bounding box center [521, 297] width 47 height 15
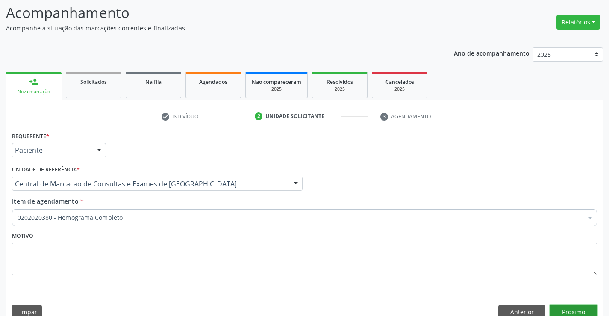
click at [559, 305] on button "Próximo" at bounding box center [573, 312] width 47 height 15
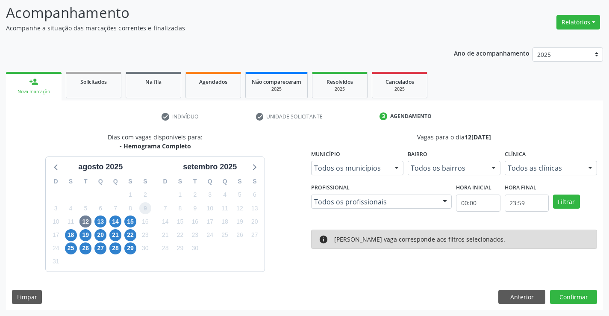
click at [143, 211] on span "9" at bounding box center [145, 208] width 12 height 12
click at [102, 223] on span "13" at bounding box center [100, 221] width 12 height 12
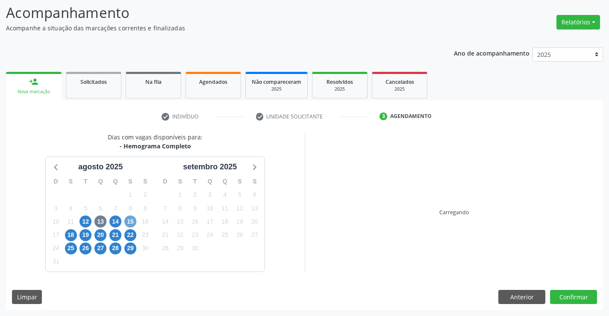
click at [129, 221] on span "15" at bounding box center [130, 221] width 12 height 12
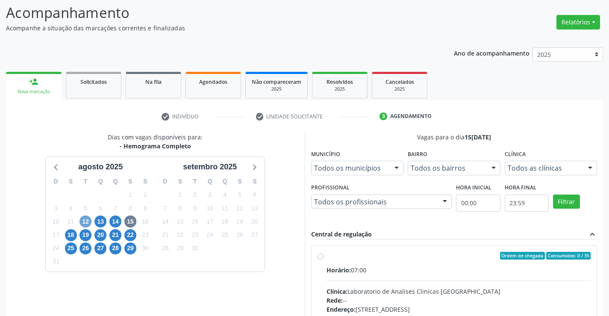
click at [91, 222] on span "12" at bounding box center [85, 221] width 12 height 12
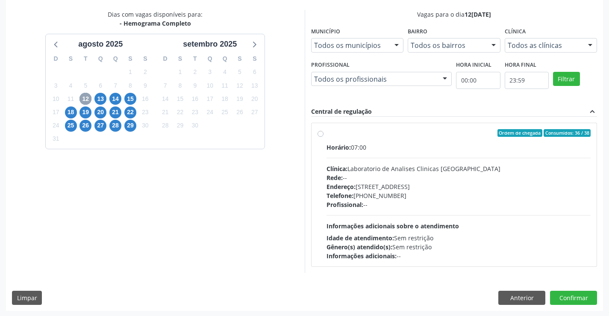
scroll to position [179, 0]
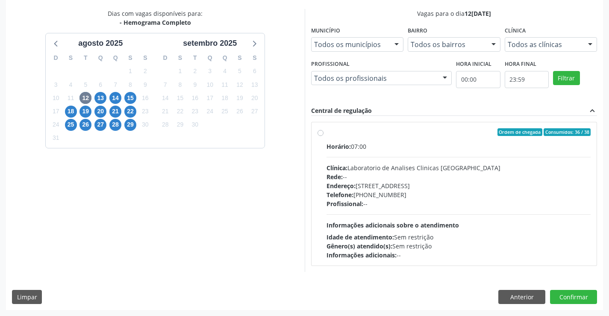
click at [441, 164] on div "Clínica: Laboratorio de Analises Clinicas [GEOGRAPHIC_DATA]" at bounding box center [458, 167] width 264 height 9
click at [323, 136] on input "Ordem de chegada Consumidos: 36 / 38 Horário: 07:00 Clínica: Laboratorio de Ana…" at bounding box center [320, 132] width 6 height 8
radio input "true"
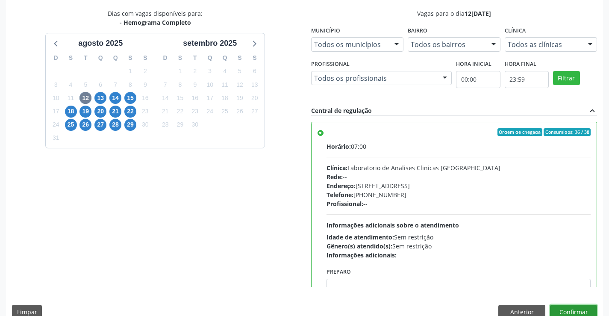
click at [572, 307] on button "Confirmar" at bounding box center [573, 312] width 47 height 15
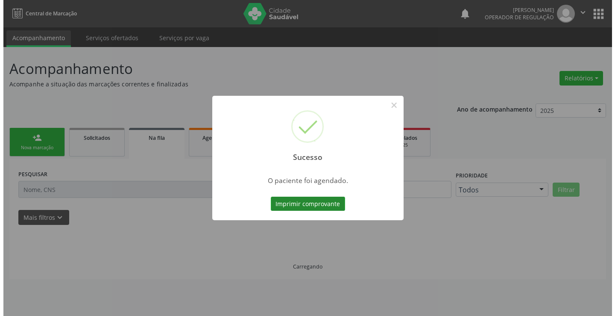
scroll to position [0, 0]
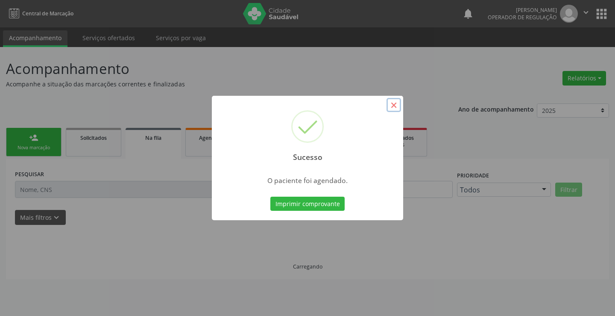
click at [395, 108] on button "×" at bounding box center [394, 105] width 15 height 15
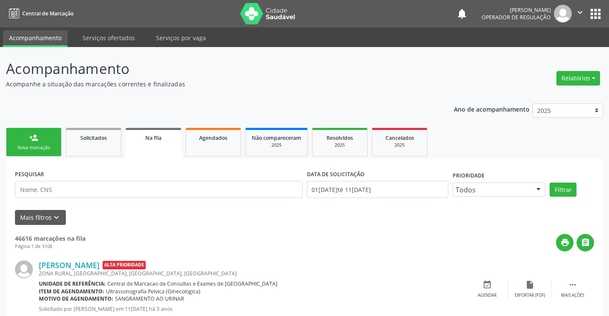
click at [56, 137] on link "person_add Nova marcação" at bounding box center [34, 142] width 56 height 29
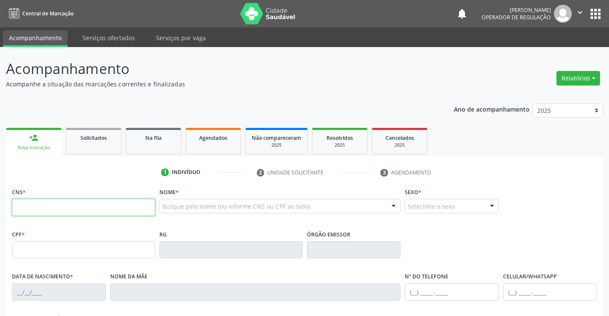
click at [76, 203] on input "text" at bounding box center [83, 207] width 143 height 17
drag, startPoint x: 147, startPoint y: 134, endPoint x: 148, endPoint y: 155, distance: 21.4
click at [147, 134] on span "Na fila" at bounding box center [153, 137] width 16 height 7
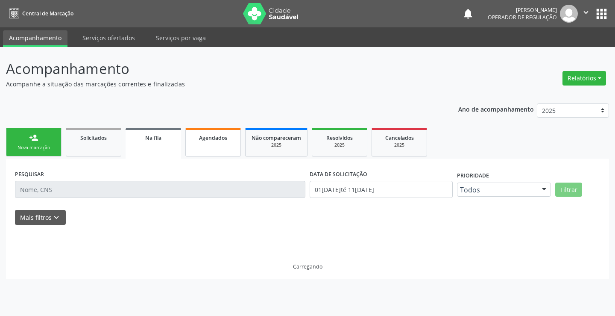
click at [233, 134] on div "Agendados" at bounding box center [213, 137] width 43 height 9
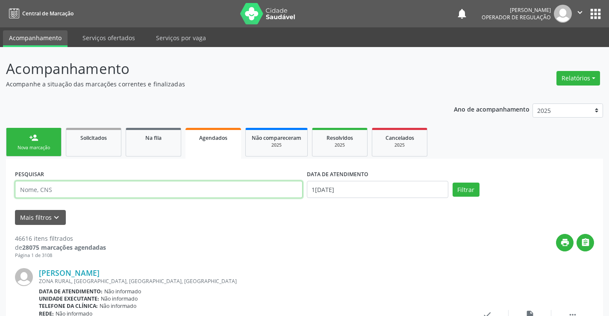
click at [123, 190] on input "text" at bounding box center [158, 189] width 287 height 17
type input "7000017"
click at [123, 190] on input "7000017" at bounding box center [158, 189] width 287 height 17
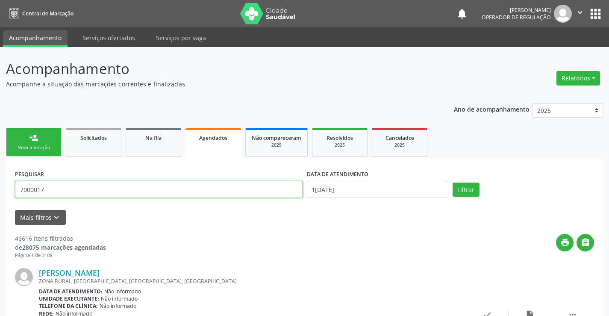
click at [92, 187] on input "7000017" at bounding box center [158, 189] width 287 height 17
click at [95, 196] on input "7000017" at bounding box center [158, 189] width 287 height 17
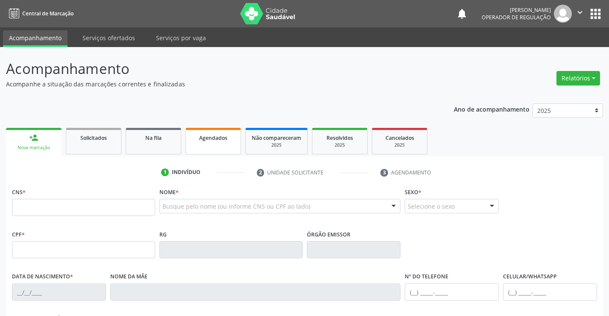
click at [219, 141] on span "Agendados" at bounding box center [213, 137] width 28 height 7
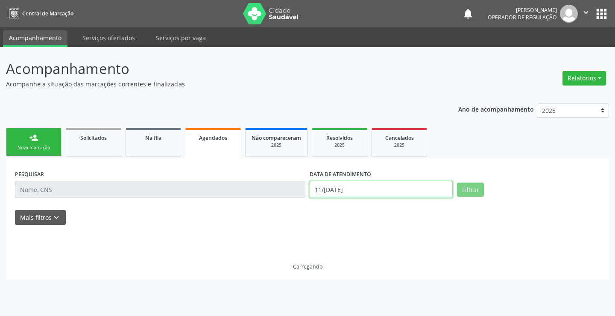
click at [346, 186] on input "11/[DATE]" at bounding box center [381, 189] width 143 height 17
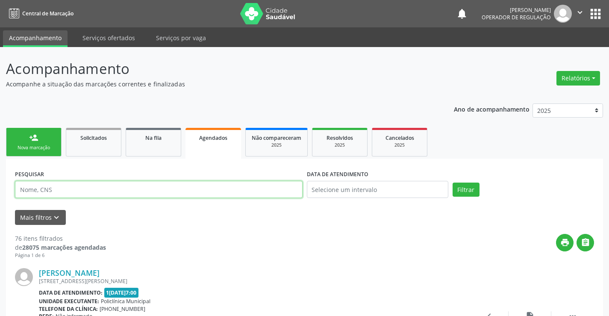
click at [243, 187] on input "text" at bounding box center [158, 189] width 287 height 17
type input "700001737586902"
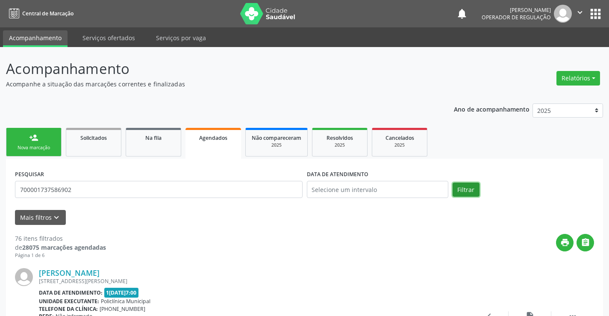
click at [473, 184] on button "Filtrar" at bounding box center [465, 189] width 27 height 15
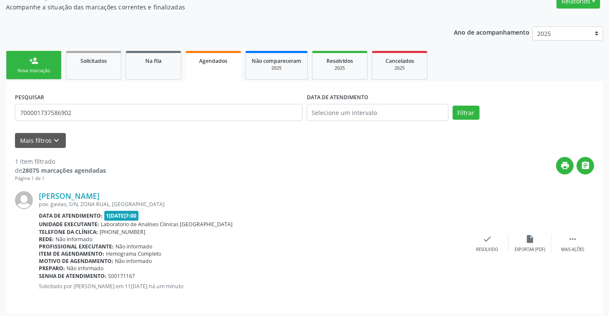
scroll to position [81, 0]
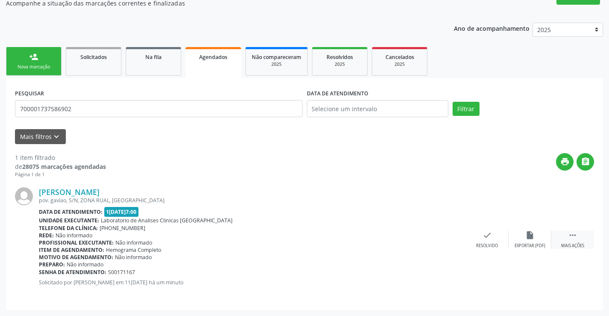
click at [576, 231] on icon "" at bounding box center [572, 234] width 9 height 9
click at [526, 237] on icon "edit" at bounding box center [529, 234] width 9 height 9
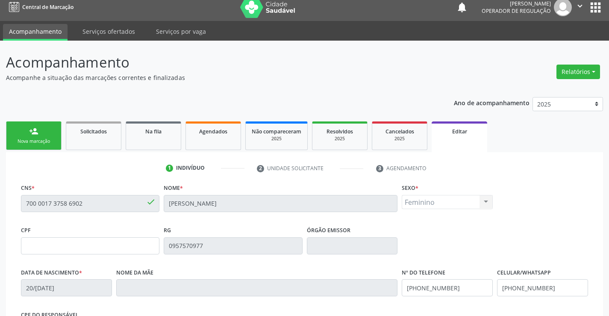
scroll to position [159, 0]
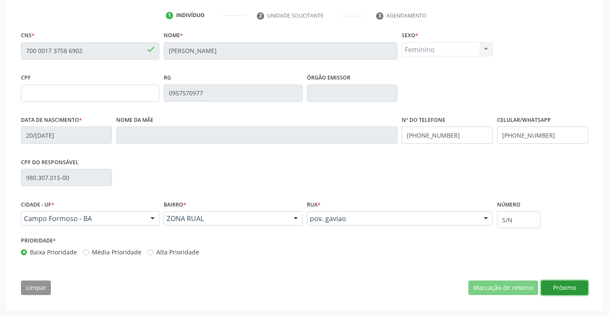
click at [556, 284] on button "Próximo" at bounding box center [564, 287] width 47 height 15
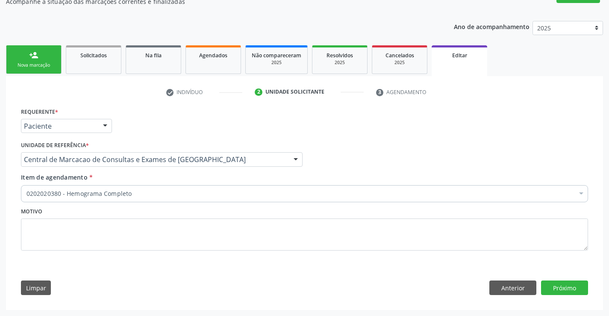
scroll to position [82, 0]
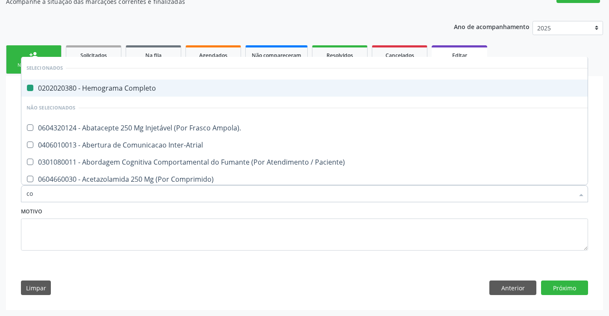
type input "col"
checkbox Completo "false"
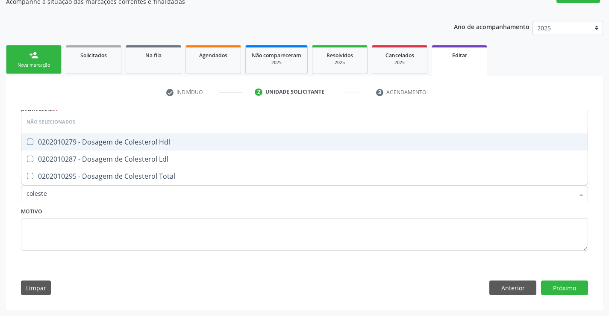
type input "colester"
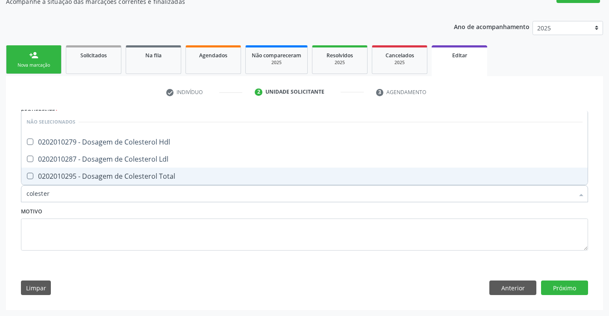
drag, startPoint x: 112, startPoint y: 173, endPoint x: 121, endPoint y: 155, distance: 20.3
click at [112, 173] on div "0202010295 - Dosagem de Colesterol Total" at bounding box center [304, 176] width 556 height 7
checkbox Total "true"
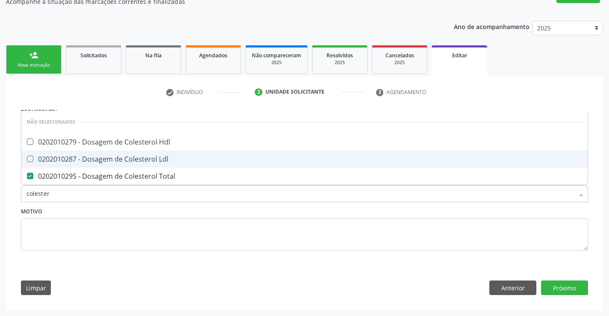
click at [121, 155] on div "0202010287 - Dosagem de Colesterol Ldl" at bounding box center [304, 158] width 556 height 7
checkbox Ldl "true"
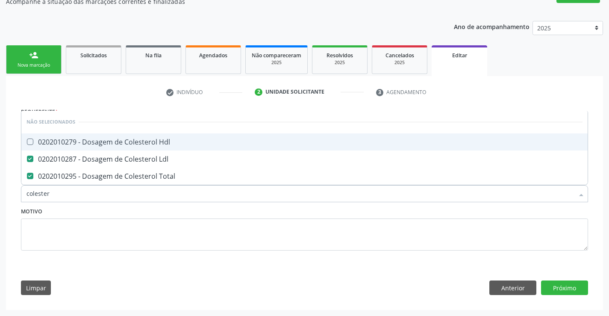
click at [128, 135] on span "0202010279 - Dosagem de Colesterol Hdl" at bounding box center [304, 141] width 566 height 17
checkbox Hdl "true"
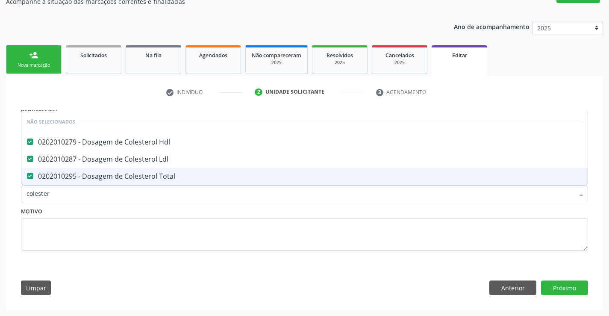
click at [103, 200] on input "colester" at bounding box center [299, 193] width 547 height 17
type input "f"
checkbox Hdl "false"
checkbox Total "false"
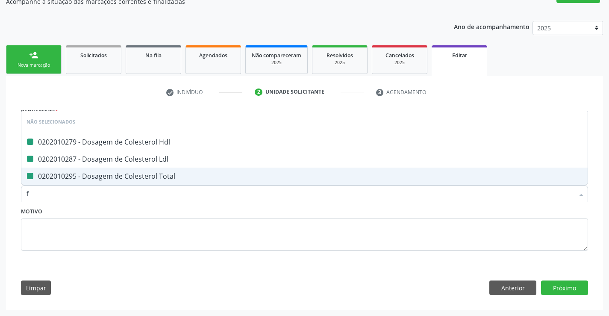
checkbox Ldl "false"
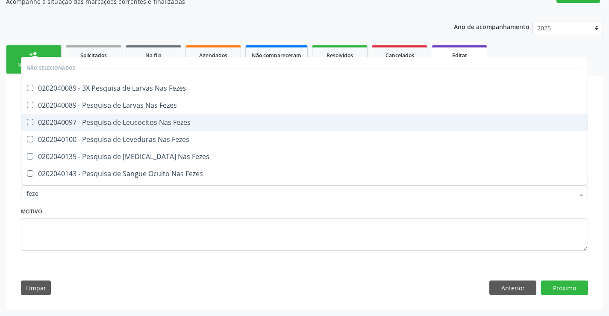
type input "fezes"
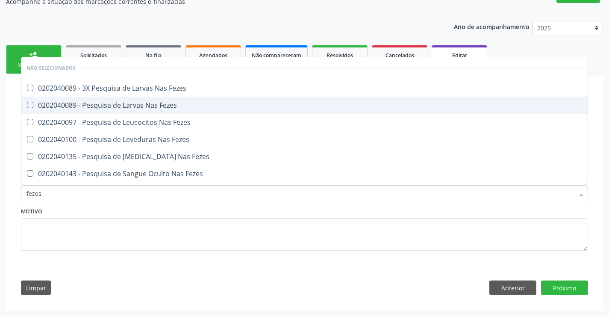
click at [122, 103] on div "0202040089 - Pesquisa de Larvas Nas Fezes" at bounding box center [304, 105] width 556 height 7
checkbox Fezes "true"
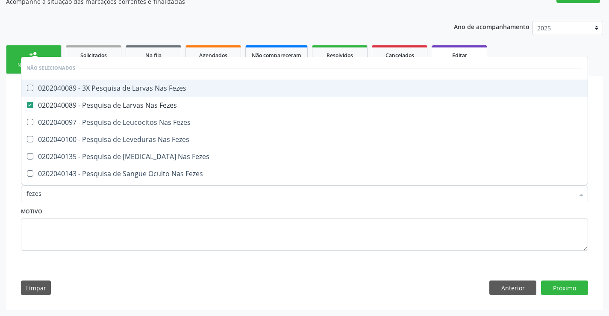
click at [126, 85] on div "0202040089 - 3X Pesquisa de Larvas Nas Fezes" at bounding box center [304, 88] width 556 height 7
checkbox Fezes "true"
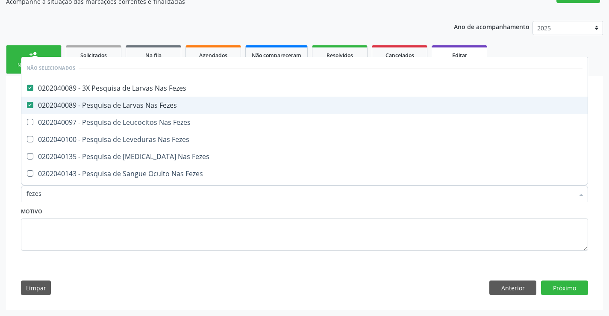
click at [117, 102] on div "0202040089 - Pesquisa de Larvas Nas Fezes" at bounding box center [304, 105] width 556 height 7
checkbox Fezes "false"
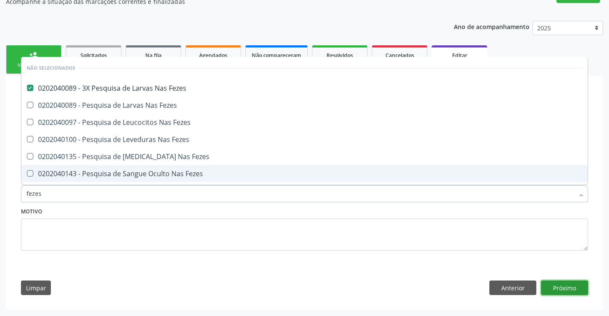
click at [580, 286] on button "Próximo" at bounding box center [564, 287] width 47 height 15
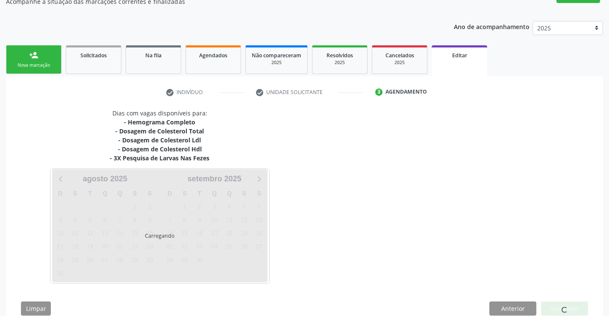
scroll to position [0, 0]
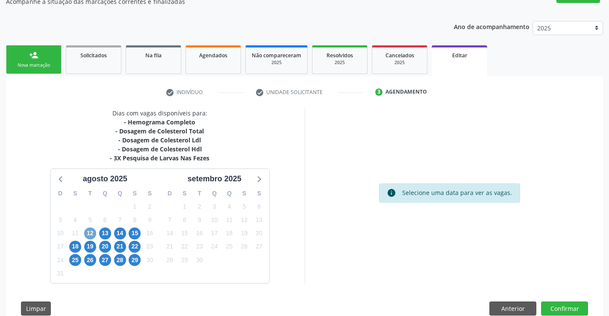
click at [85, 233] on span "12" at bounding box center [90, 233] width 12 height 12
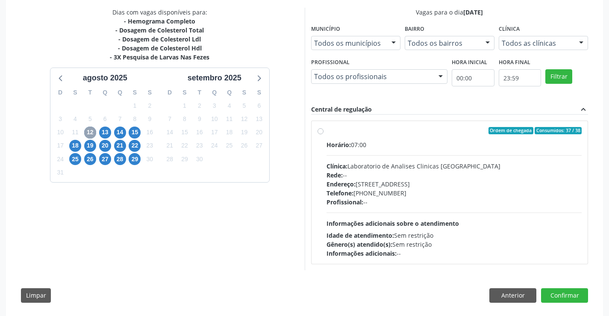
scroll to position [191, 0]
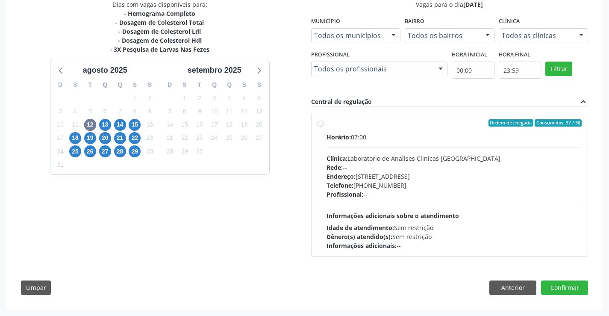
click at [358, 175] on div "Endereço: [STREET_ADDRESS]" at bounding box center [453, 176] width 255 height 9
click at [323, 127] on input "Ordem de chegada Consumidos: 37 / 38 Horário: 07:00 Clínica: Laboratorio de Ana…" at bounding box center [320, 123] width 6 height 8
radio input "true"
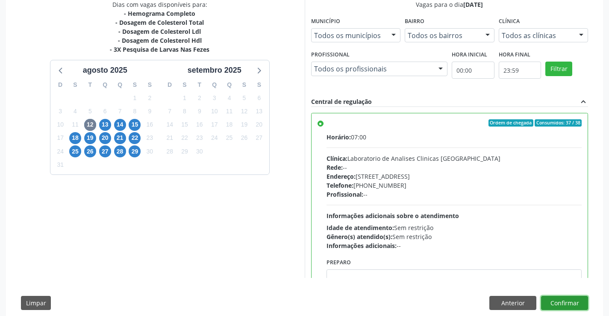
click at [561, 305] on button "Confirmar" at bounding box center [564, 303] width 47 height 15
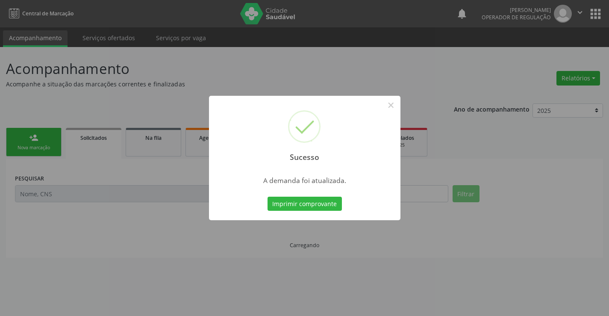
scroll to position [0, 0]
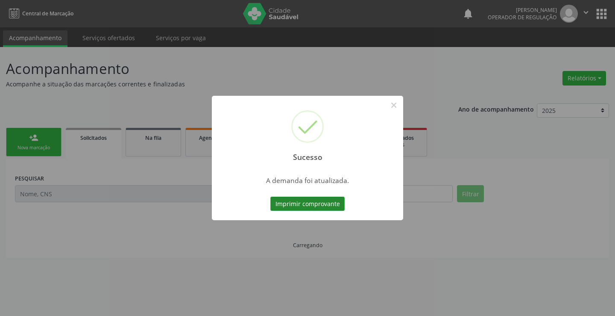
click at [307, 197] on button "Imprimir comprovante" at bounding box center [307, 203] width 74 height 15
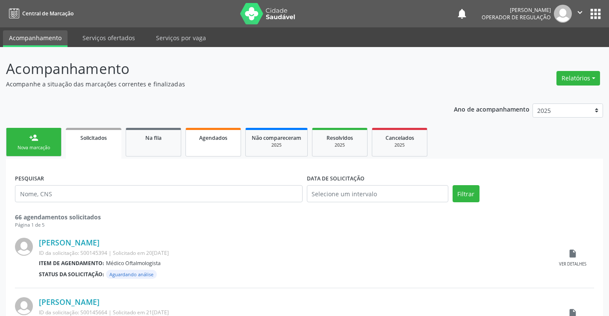
click at [214, 139] on span "Agendados" at bounding box center [213, 137] width 28 height 7
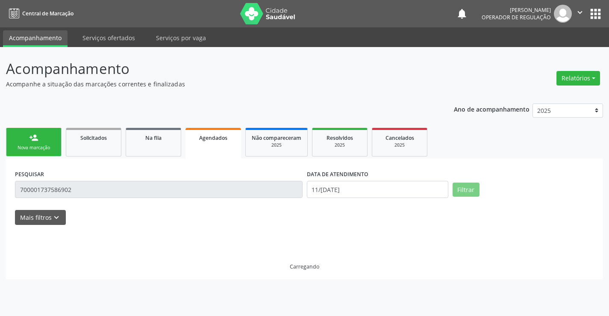
click at [205, 189] on input "700001737586902" at bounding box center [158, 189] width 287 height 17
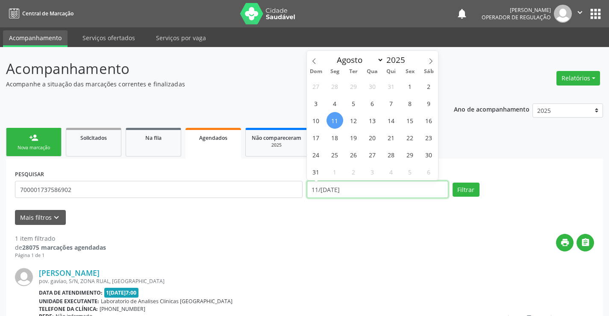
click at [336, 186] on input "11/[DATE]" at bounding box center [377, 189] width 141 height 17
click at [221, 203] on div "PESQUISAR 700001737586902" at bounding box center [159, 185] width 292 height 36
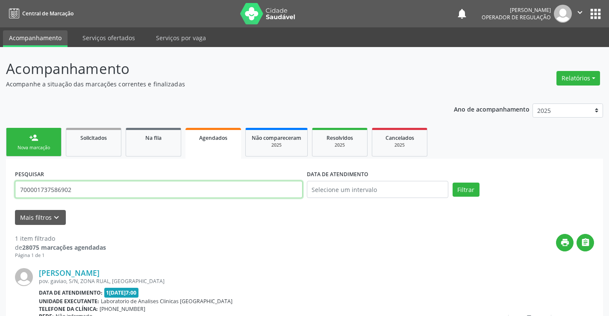
click at [216, 192] on input "700001737586902" at bounding box center [158, 189] width 287 height 17
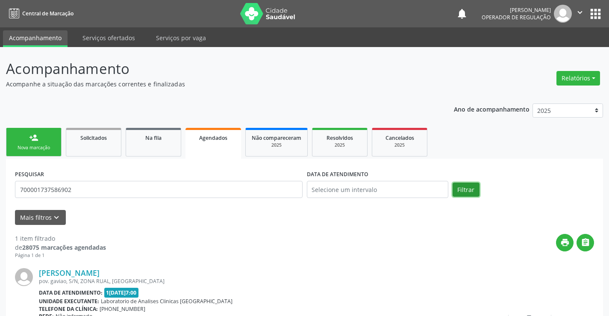
drag, startPoint x: 216, startPoint y: 192, endPoint x: 472, endPoint y: 191, distance: 256.7
click at [472, 191] on button "Filtrar" at bounding box center [465, 189] width 27 height 15
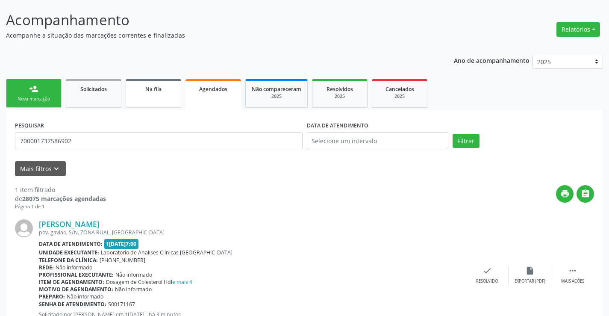
scroll to position [88, 0]
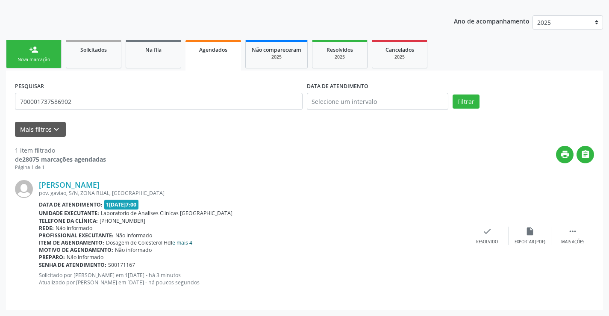
click at [180, 244] on link "e mais 4" at bounding box center [182, 242] width 20 height 7
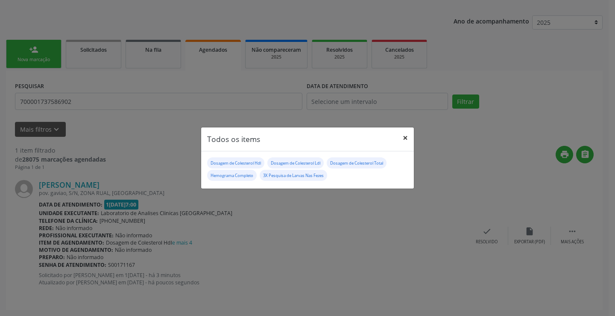
click at [407, 136] on button "×" at bounding box center [405, 137] width 17 height 21
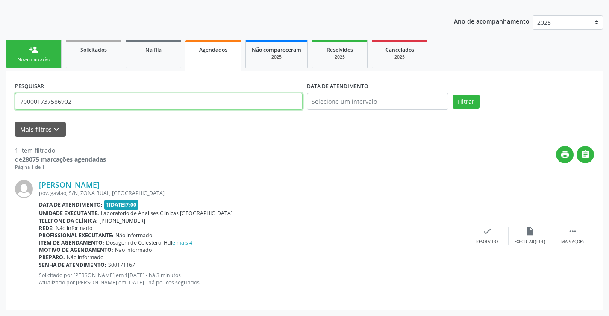
click at [97, 101] on input "700001737586902" at bounding box center [158, 101] width 287 height 17
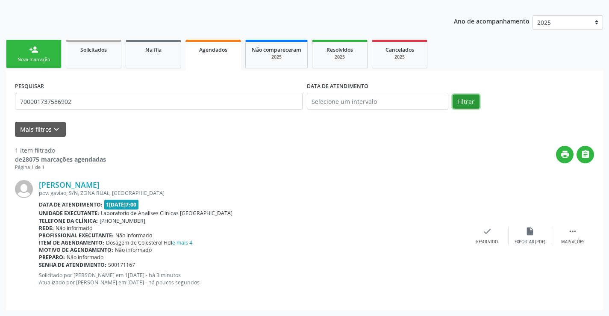
click at [472, 97] on button "Filtrar" at bounding box center [465, 101] width 27 height 15
click at [47, 58] on div "Nova marcação" at bounding box center [33, 59] width 43 height 6
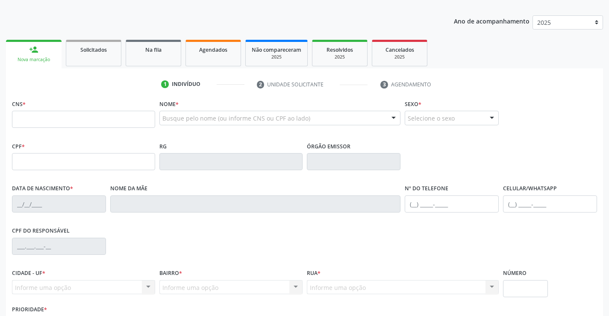
click at [50, 108] on div "CNS *" at bounding box center [83, 112] width 143 height 30
click at [51, 116] on input "text" at bounding box center [83, 119] width 143 height 17
type input "708 4037 9409 5568"
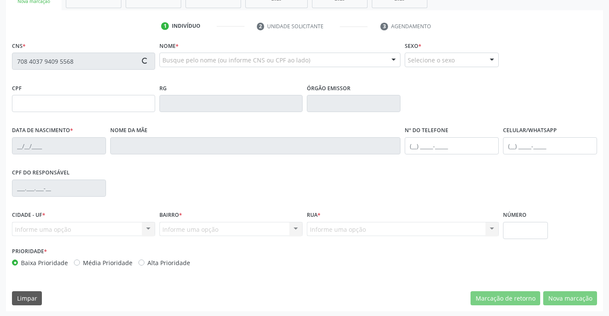
scroll to position [147, 0]
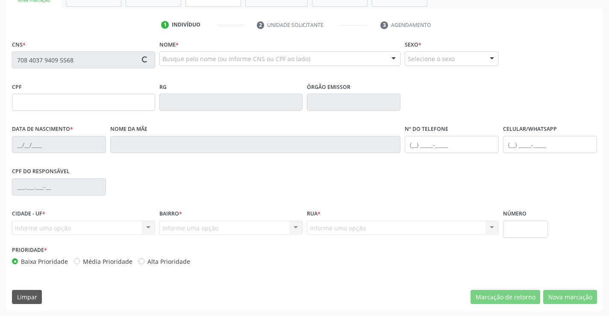
type input "2302941209"
type input "13/03/2009"
type input "(74) 99985-5981"
type input "097.441.825-04"
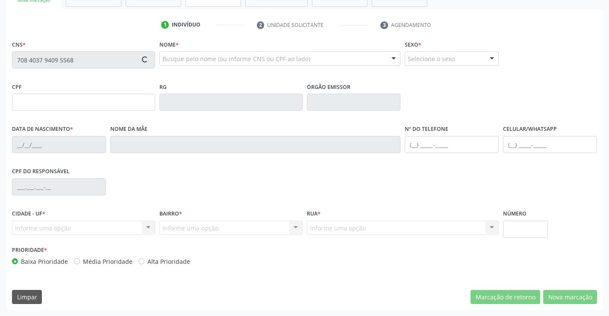
type input "S/N"
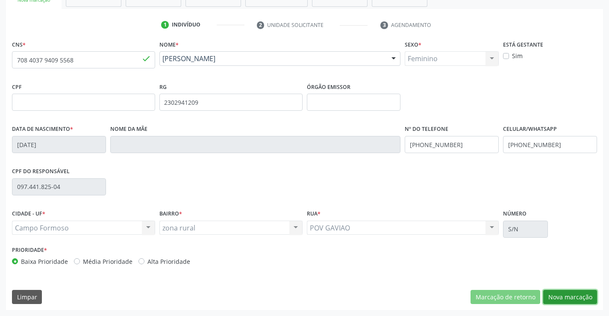
click at [569, 295] on button "Nova marcação" at bounding box center [570, 297] width 54 height 15
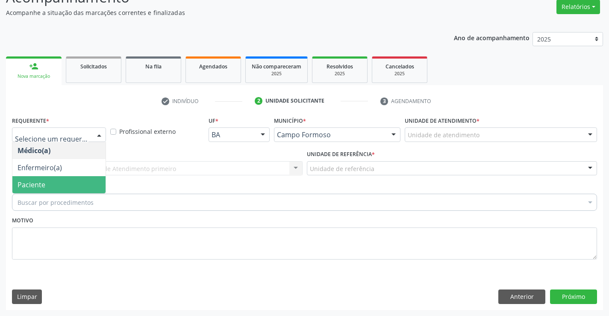
drag, startPoint x: 76, startPoint y: 179, endPoint x: 127, endPoint y: 176, distance: 50.9
click at [77, 179] on span "Paciente" at bounding box center [58, 184] width 93 height 17
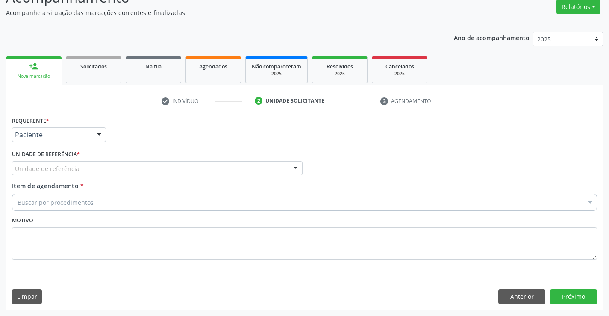
click at [136, 172] on div "Unidade de referência" at bounding box center [157, 168] width 290 height 15
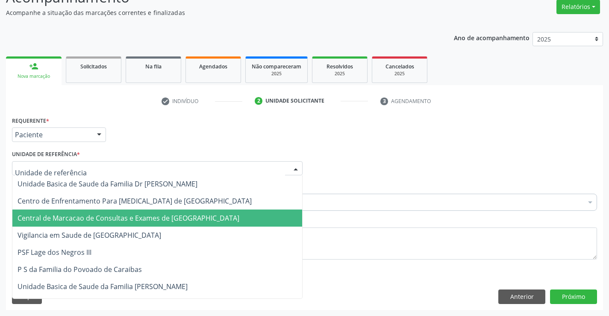
click at [141, 216] on span "Central de Marcacao de Consultas e Exames de [GEOGRAPHIC_DATA]" at bounding box center [129, 217] width 222 height 9
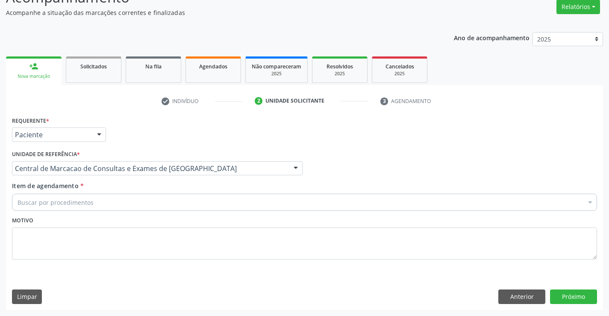
click at [157, 199] on div "Buscar por procedimentos" at bounding box center [304, 201] width 585 height 17
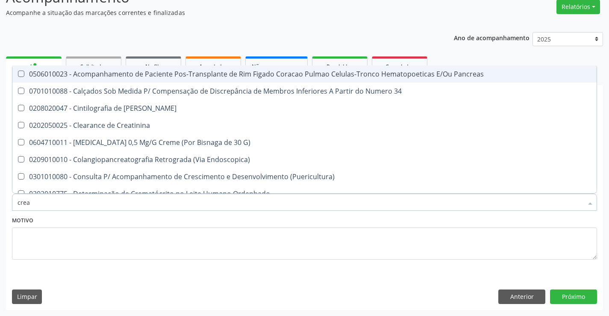
type input "creat"
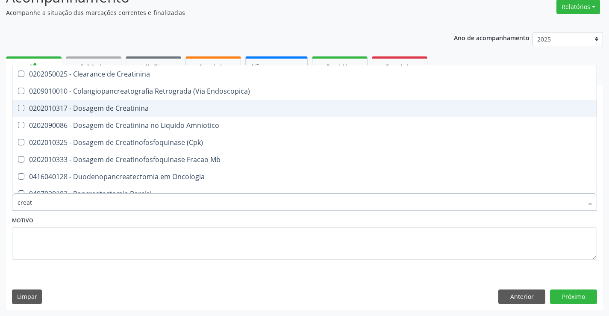
click at [132, 108] on div "0202010317 - Dosagem de Creatinina" at bounding box center [305, 108] width 574 height 7
checkbox Creatinina "true"
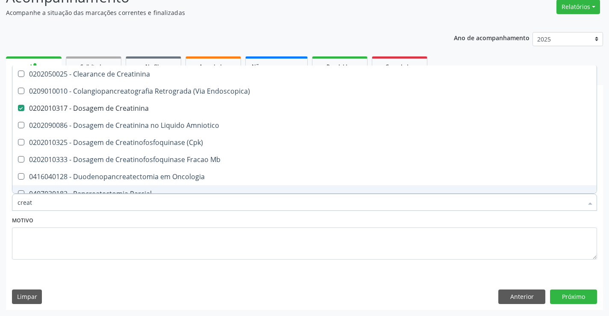
click at [114, 206] on input "creat" at bounding box center [300, 201] width 565 height 17
type input "he"
checkbox Creatinina "false"
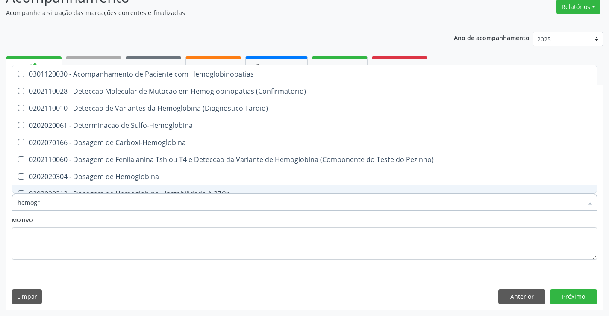
type input "hemogra"
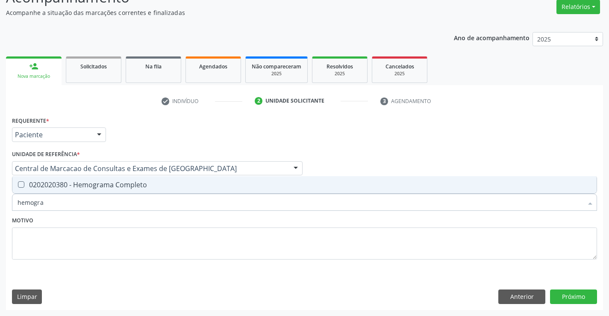
click at [120, 181] on div "0202020380 - Hemograma Completo" at bounding box center [305, 184] width 574 height 7
checkbox Completo "true"
click at [114, 205] on input "hemogra" at bounding box center [300, 201] width 565 height 17
type input "f"
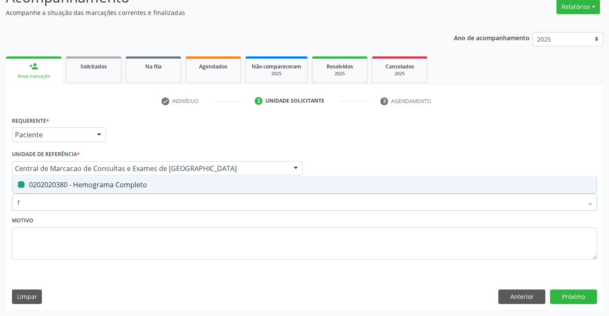
checkbox Completo "false"
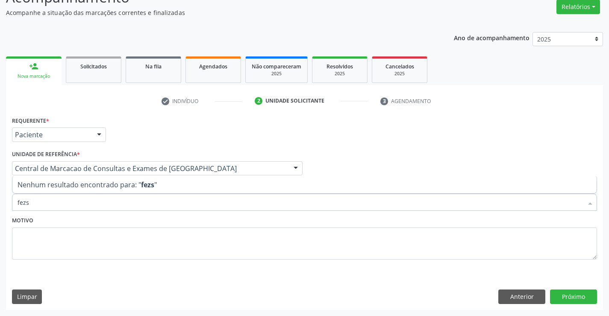
type input "fez"
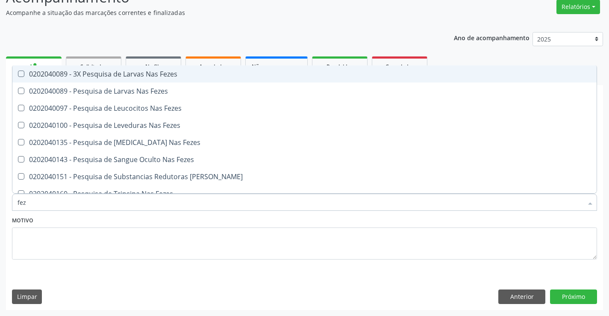
drag, startPoint x: 140, startPoint y: 71, endPoint x: 137, endPoint y: 128, distance: 56.5
click at [140, 72] on div "0202040089 - 3X Pesquisa de Larvas Nas Fezes" at bounding box center [305, 73] width 574 height 7
checkbox Fezes "true"
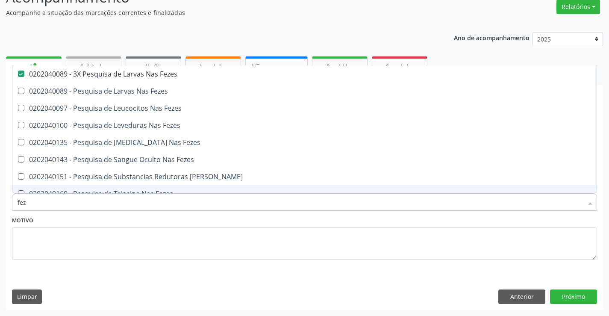
click at [119, 201] on input "fez" at bounding box center [300, 201] width 565 height 17
type input "ur"
checkbox Fezes "false"
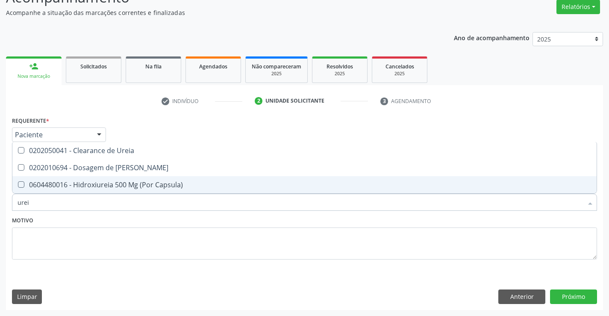
type input "ureia"
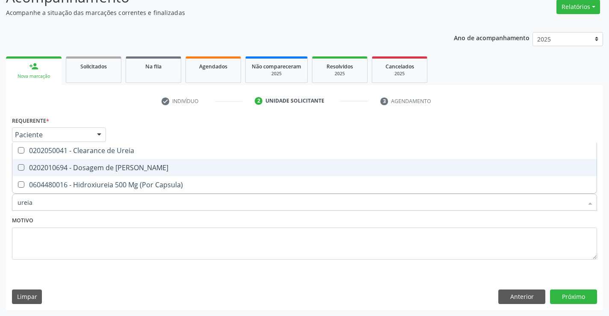
click at [118, 169] on div "0202010694 - Dosagem de Ureia" at bounding box center [305, 167] width 574 height 7
checkbox Ureia "true"
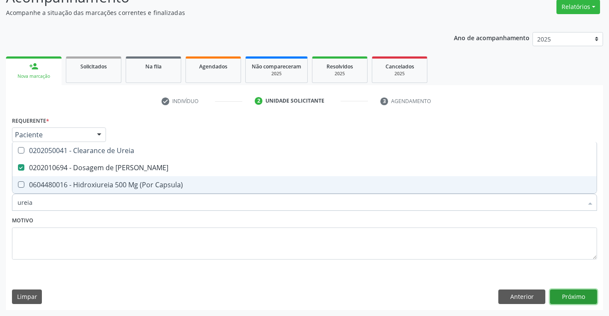
click at [582, 301] on button "Próximo" at bounding box center [573, 296] width 47 height 15
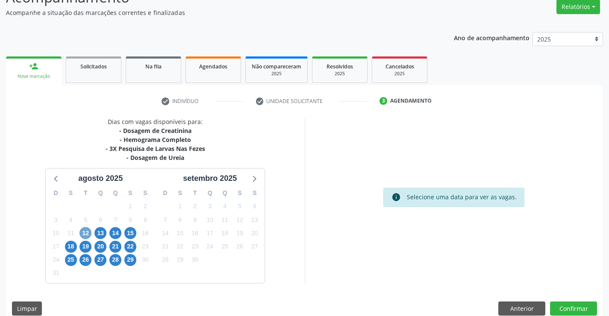
click at [84, 229] on span "12" at bounding box center [85, 233] width 12 height 12
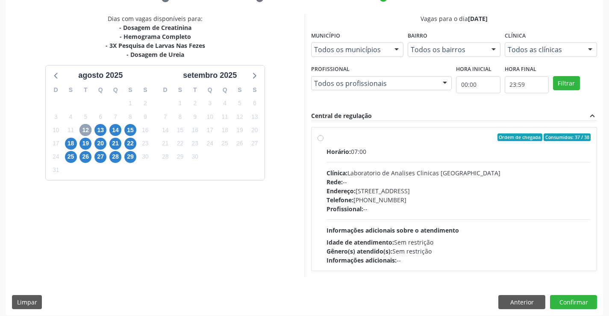
scroll to position [179, 0]
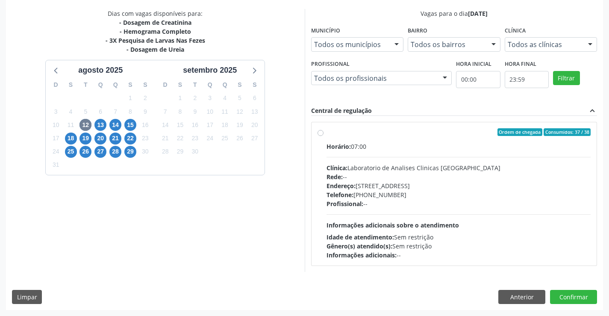
click at [423, 169] on div "Clínica: Laboratorio de Analises Clinicas Sao Francisco" at bounding box center [458, 167] width 264 height 9
click at [323, 136] on input "Ordem de chegada Consumidos: 37 / 38 Horário: 07:00 Clínica: Laboratorio de Ana…" at bounding box center [320, 132] width 6 height 8
radio input "true"
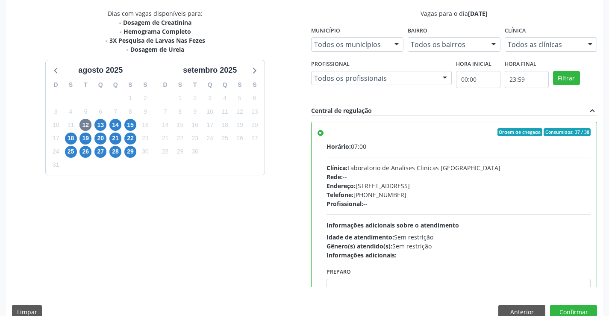
click at [565, 302] on div "Dias com vagas disponíveis para: - Dosagem de Creatinina - Hemograma Completo -…" at bounding box center [304, 167] width 597 height 316
click at [564, 307] on button "Confirmar" at bounding box center [573, 312] width 47 height 15
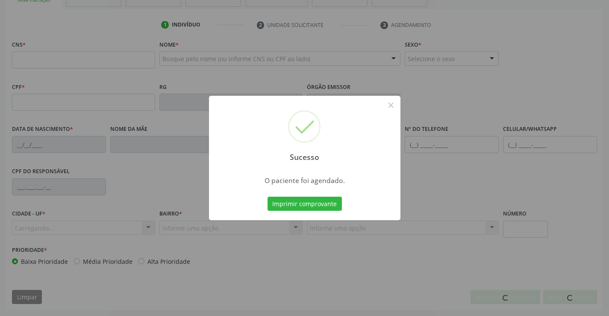
scroll to position [147, 0]
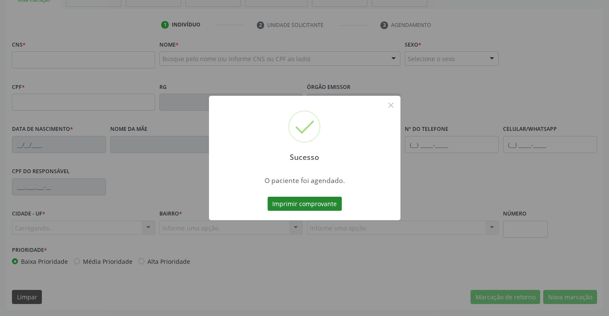
click at [313, 199] on button "Imprimir comprovante" at bounding box center [304, 203] width 74 height 15
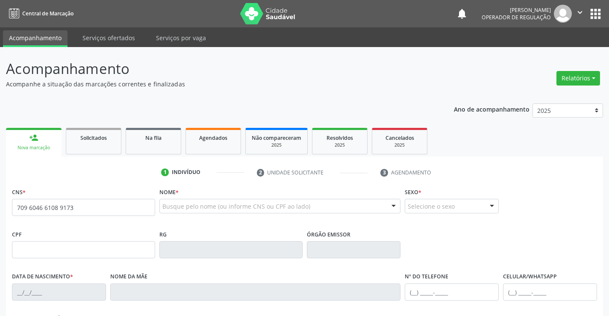
type input "709 6046 6108 9173"
type input "1557418454"
type input "11/06/1998"
type input "S/N"
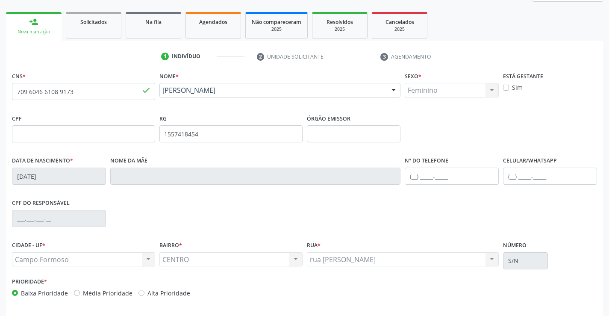
scroll to position [147, 0]
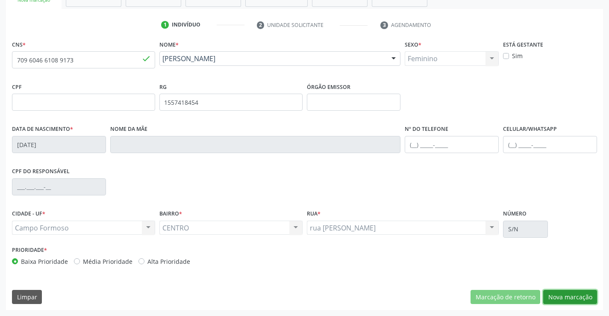
click at [555, 292] on button "Nova marcação" at bounding box center [570, 297] width 54 height 15
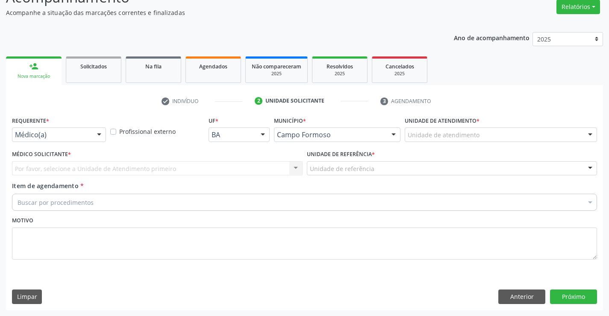
scroll to position [71, 0]
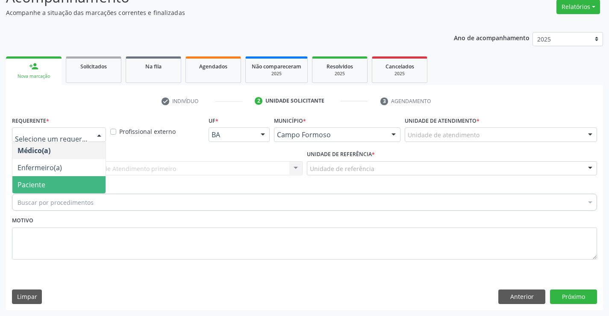
click at [60, 181] on span "Paciente" at bounding box center [58, 184] width 93 height 17
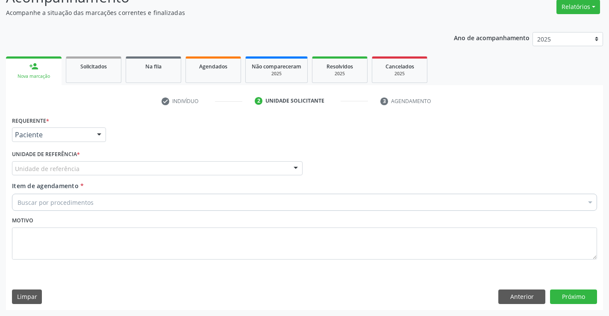
click at [133, 171] on div "Unidade de referência" at bounding box center [157, 168] width 290 height 15
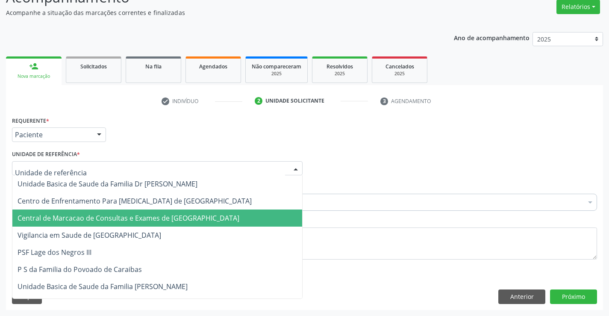
drag, startPoint x: 141, startPoint y: 221, endPoint x: 164, endPoint y: 206, distance: 27.3
click at [142, 221] on span "Central de Marcacao de Consultas e Exames de [GEOGRAPHIC_DATA]" at bounding box center [129, 217] width 222 height 9
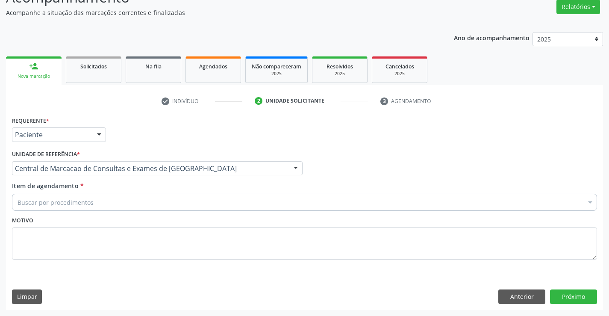
click at [164, 206] on div "Buscar por procedimentos" at bounding box center [304, 201] width 585 height 17
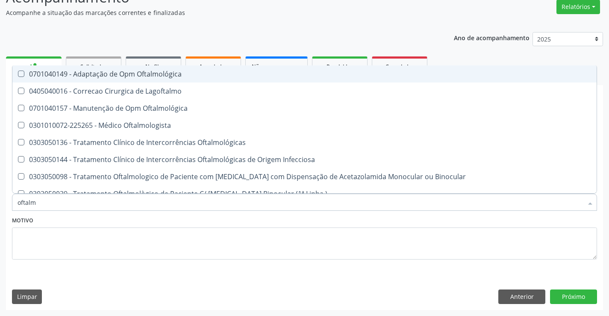
type input "oftalmo"
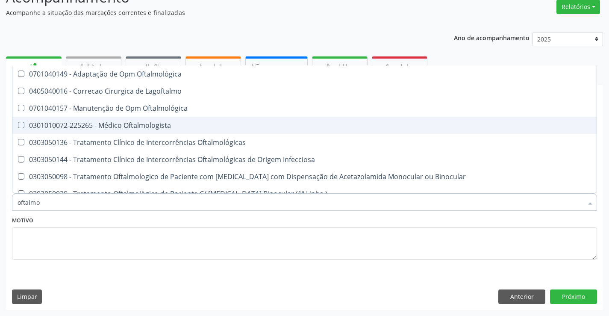
click at [176, 133] on span "0301010072-225265 - Médico Oftalmologista" at bounding box center [304, 125] width 584 height 17
checkbox Oftalmologista "true"
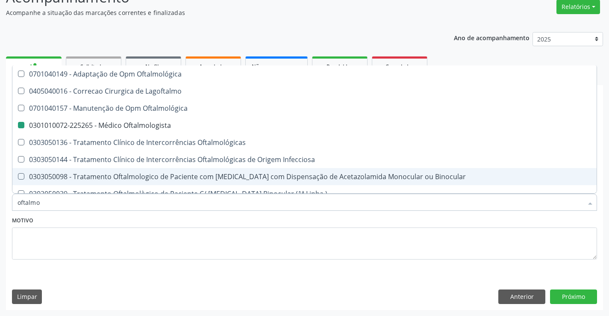
click at [561, 288] on div "Requerente * Paciente Médico(a) Enfermeiro(a) Paciente Nenhum resultado encontr…" at bounding box center [304, 211] width 597 height 195
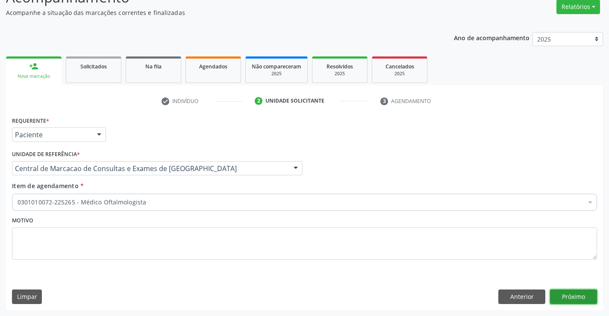
click at [560, 296] on button "Próximo" at bounding box center [573, 296] width 47 height 15
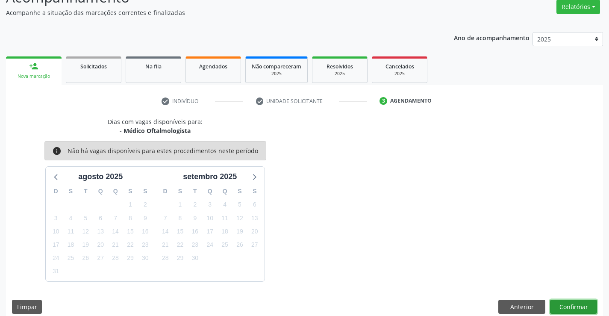
click at [582, 304] on button "Confirmar" at bounding box center [573, 306] width 47 height 15
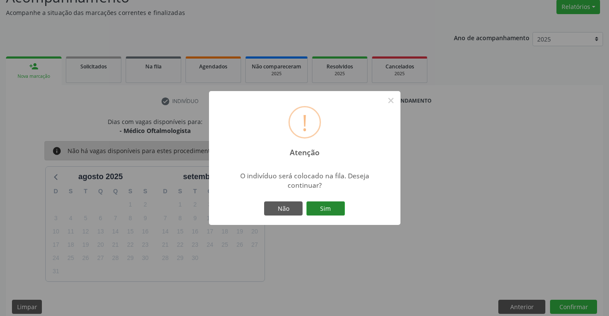
click at [328, 207] on button "Sim" at bounding box center [325, 208] width 38 height 15
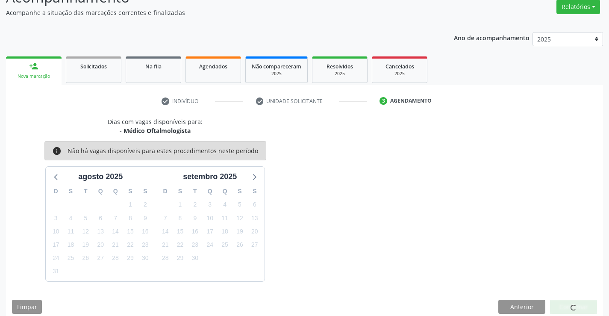
scroll to position [0, 0]
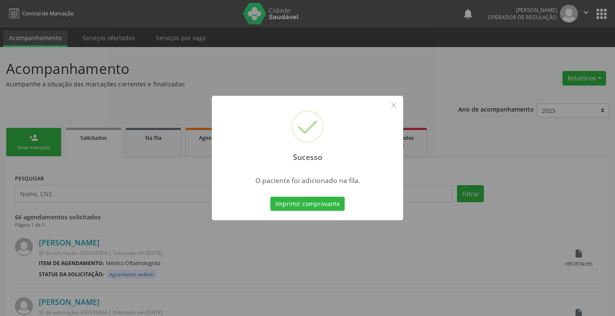
click at [270, 196] on button "Imprimir comprovante" at bounding box center [307, 203] width 74 height 15
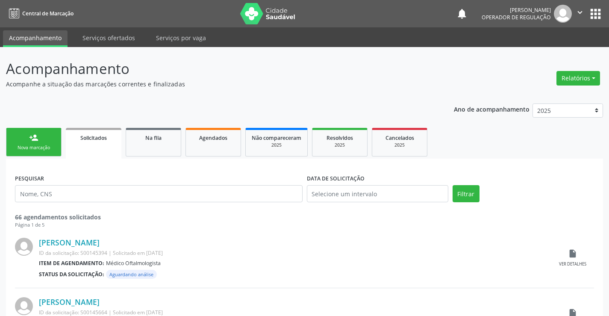
click at [55, 140] on link "person_add Nova marcação" at bounding box center [34, 142] width 56 height 29
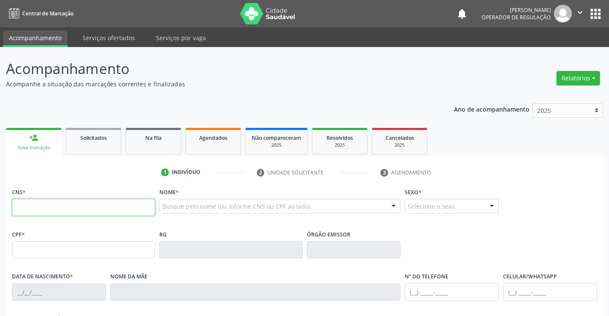
click at [102, 212] on input "text" at bounding box center [83, 207] width 143 height 17
type input "705 0020 2721 9957"
type input "329.111.065-04"
type input "0334578752"
type input "30/06/1945"
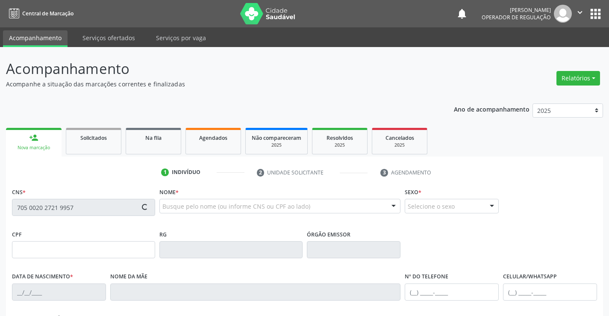
type input "Agda de Lima Lopes"
type input "(74) 99191-6228"
type input "(74) 99125-6932"
type input "329.111.065-04"
type input "S/N"
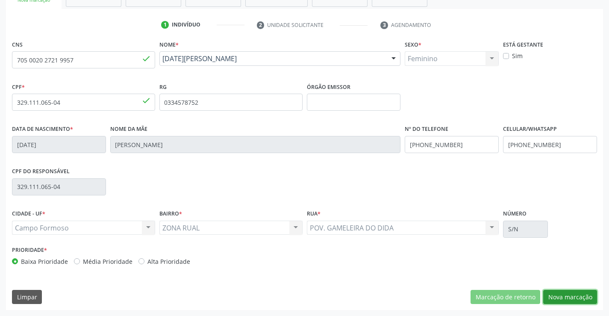
click at [581, 291] on button "Nova marcação" at bounding box center [570, 297] width 54 height 15
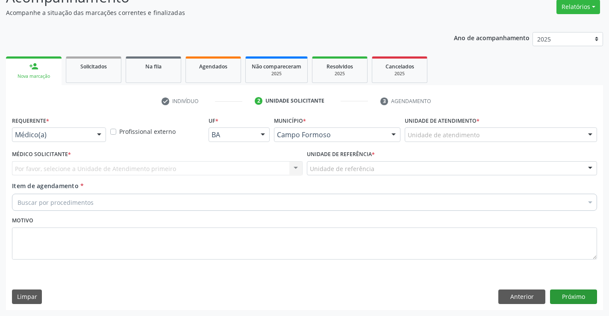
scroll to position [71, 0]
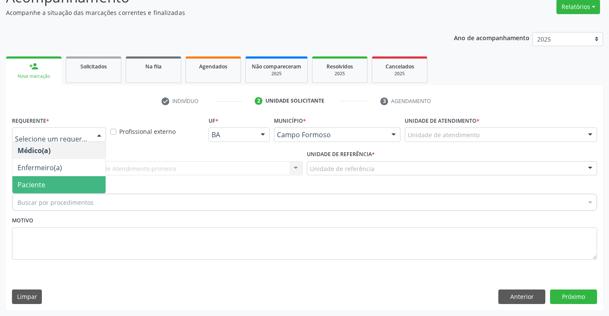
drag, startPoint x: 42, startPoint y: 179, endPoint x: 121, endPoint y: 165, distance: 80.2
click at [42, 179] on span "Paciente" at bounding box center [58, 184] width 93 height 17
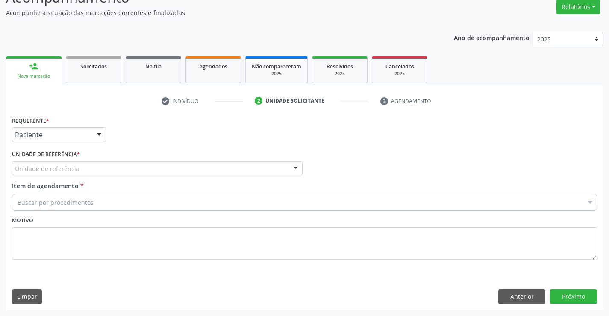
click at [123, 163] on div "Unidade de referência" at bounding box center [157, 168] width 290 height 15
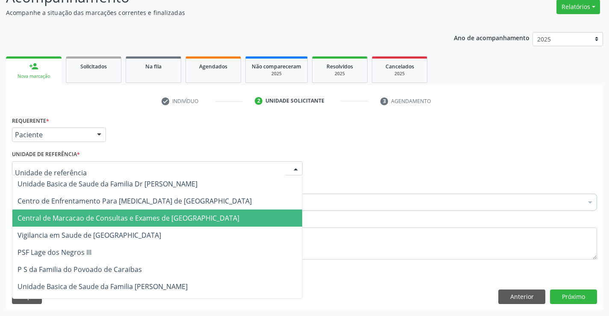
click at [126, 216] on span "Central de Marcacao de Consultas e Exames de [GEOGRAPHIC_DATA]" at bounding box center [129, 217] width 222 height 9
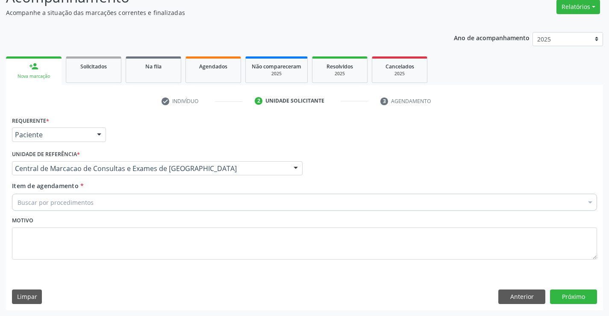
click at [139, 204] on div "Buscar por procedimentos" at bounding box center [304, 201] width 585 height 17
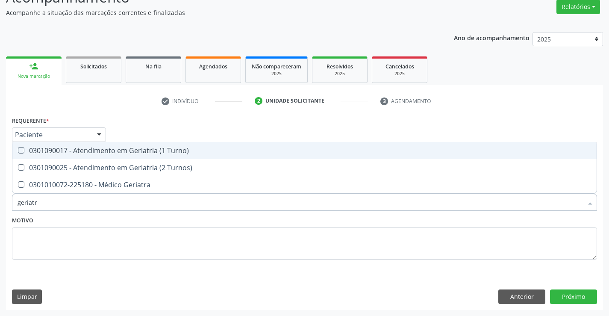
type input "geriatra"
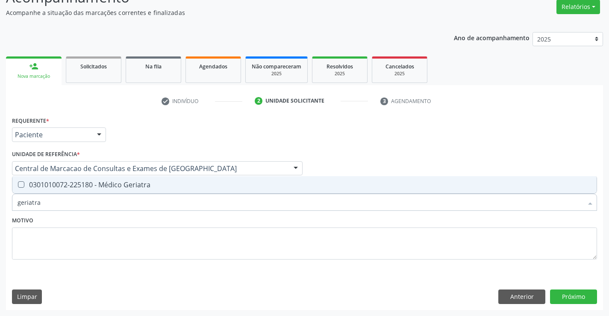
click at [146, 185] on div "0301010072-225180 - Médico Geriatra" at bounding box center [305, 184] width 574 height 7
checkbox Geriatra "true"
click at [570, 293] on button "Próximo" at bounding box center [573, 296] width 47 height 15
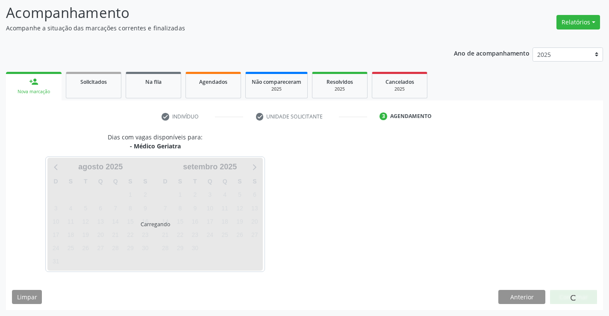
scroll to position [56, 0]
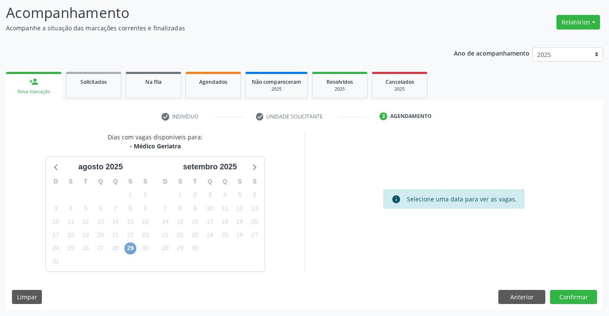
click at [126, 249] on span "29" at bounding box center [130, 248] width 12 height 12
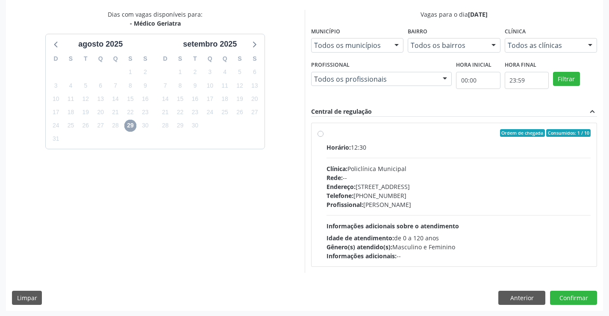
scroll to position [179, 0]
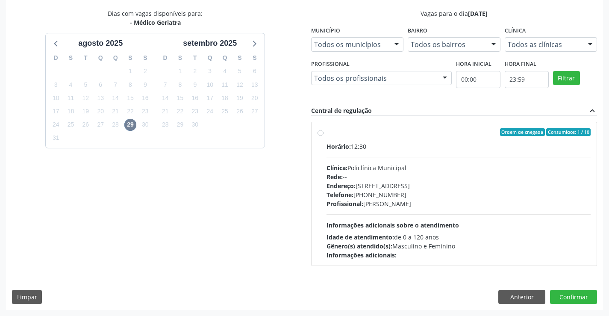
click at [362, 204] on span "Profissional:" at bounding box center [344, 203] width 37 height 8
click at [323, 136] on input "Ordem de chegada Consumidos: 1 / 10 Horário: 12:30 Clínica: Policlínica Municip…" at bounding box center [320, 132] width 6 height 8
radio input "true"
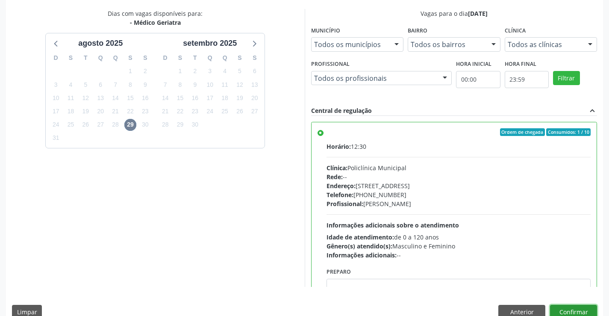
click at [572, 310] on button "Confirmar" at bounding box center [573, 312] width 47 height 15
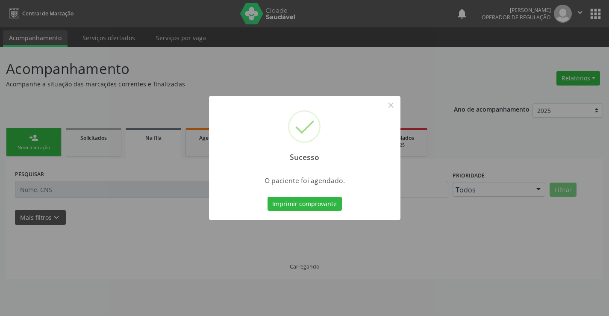
scroll to position [0, 0]
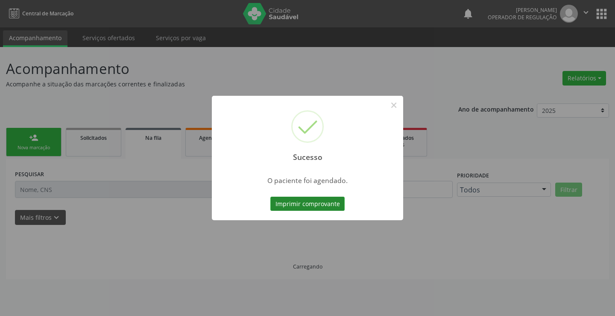
click at [321, 199] on button "Imprimir comprovante" at bounding box center [307, 203] width 74 height 15
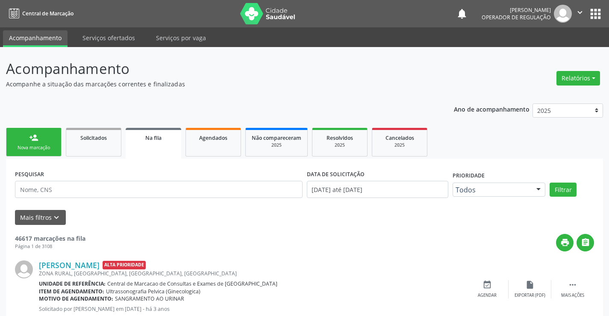
click at [50, 135] on link "person_add Nova marcação" at bounding box center [34, 142] width 56 height 29
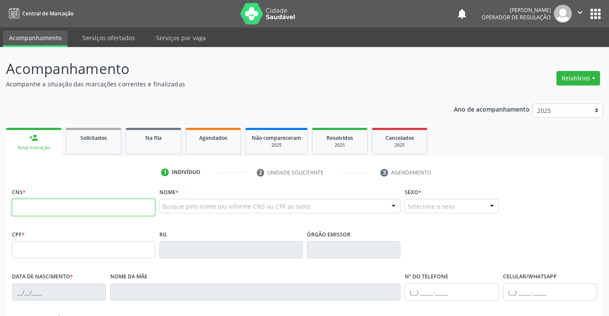
click at [54, 200] on input "text" at bounding box center [83, 207] width 143 height 17
type input "703 2076 8050 7799"
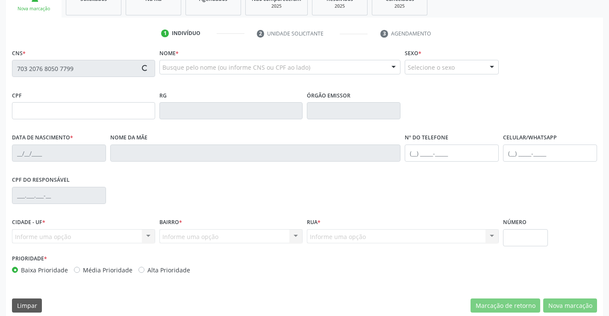
scroll to position [147, 0]
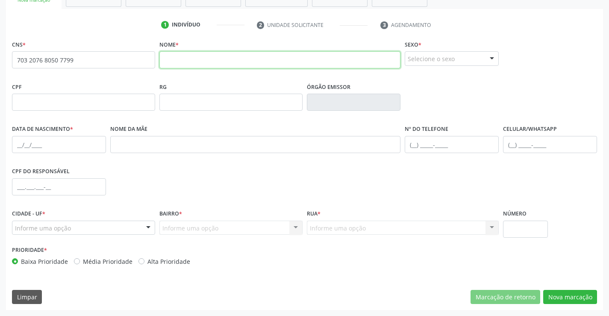
click at [229, 53] on input "text" at bounding box center [279, 59] width 241 height 17
click at [111, 59] on input "703 2076 8050 7799" at bounding box center [83, 59] width 143 height 17
click at [187, 60] on input "text" at bounding box center [279, 59] width 241 height 17
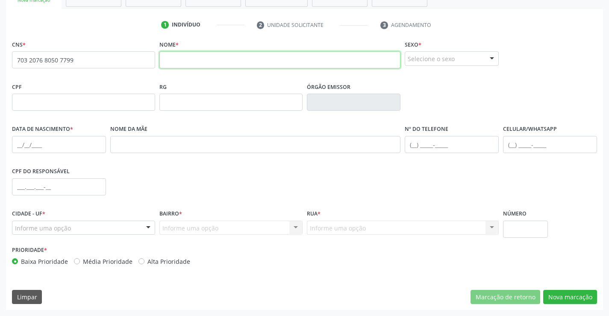
click at [187, 60] on input "text" at bounding box center [279, 59] width 241 height 17
type input "m"
type input "MARIA DE LOURDES MIRANDA DE OLIVEIRA"
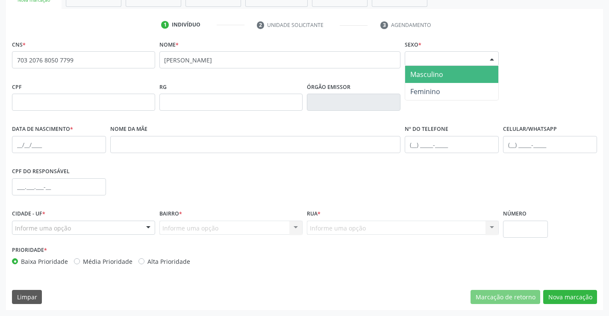
drag, startPoint x: 437, startPoint y: 54, endPoint x: 436, endPoint y: 70, distance: 15.9
click at [437, 55] on div "Selecione o sexo" at bounding box center [452, 58] width 94 height 15
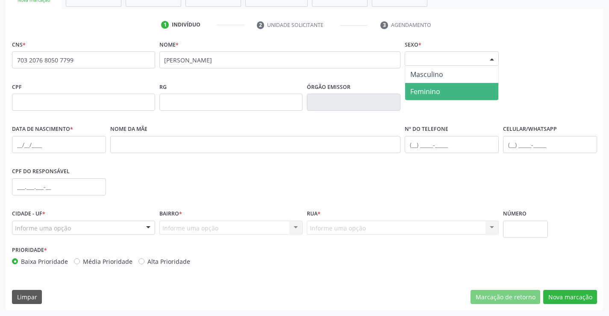
drag, startPoint x: 433, startPoint y: 87, endPoint x: 211, endPoint y: 128, distance: 225.9
click at [430, 89] on span "Feminino" at bounding box center [425, 91] width 30 height 9
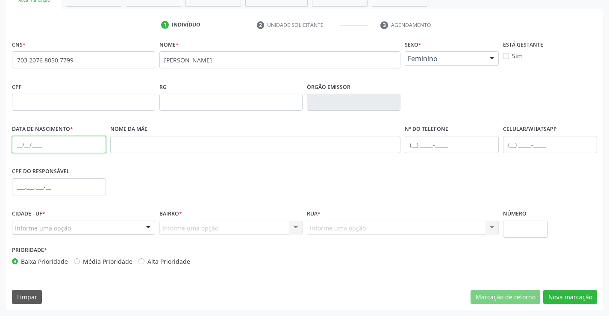
click at [18, 149] on input "text" at bounding box center [59, 144] width 94 height 17
type input "02/02/1942"
click at [133, 234] on div "Informe uma opção" at bounding box center [83, 227] width 143 height 15
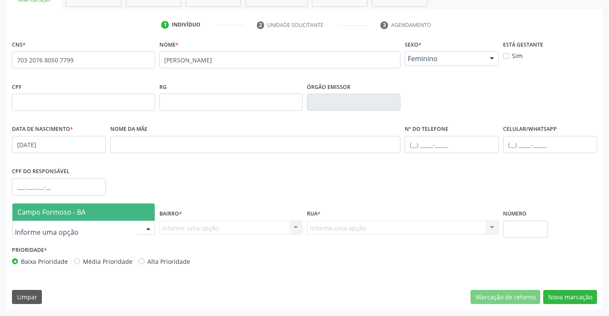
click at [132, 214] on span "Campo Formoso - BA" at bounding box center [83, 211] width 142 height 17
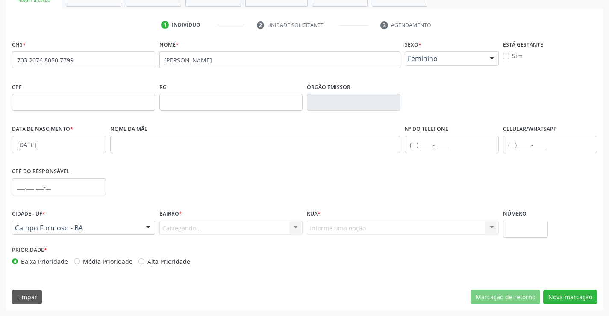
click at [197, 230] on div "Carregando... Nenhum resultado encontrado para: " " Nenhuma opção encontrada. D…" at bounding box center [230, 227] width 143 height 15
click at [204, 220] on div "Carregando... Nenhum resultado encontrado para: " " Nenhuma opção encontrada. D…" at bounding box center [230, 227] width 143 height 15
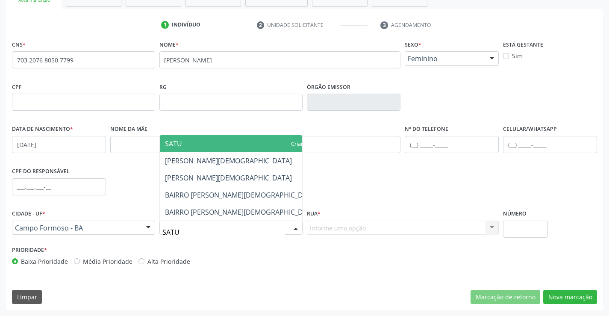
type input "SATUR"
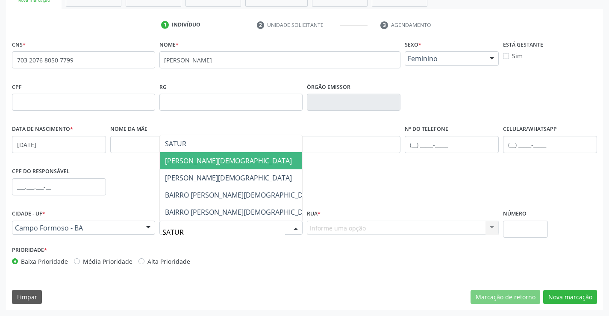
click at [208, 161] on span "RAULINDO SATURNINO" at bounding box center [228, 160] width 127 height 9
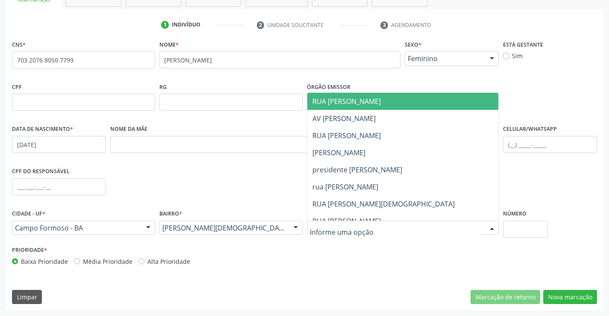
drag, startPoint x: 343, startPoint y: 103, endPoint x: 407, endPoint y: 204, distance: 120.0
click at [343, 103] on span "RUA PAULO RIBEIRO" at bounding box center [346, 101] width 68 height 9
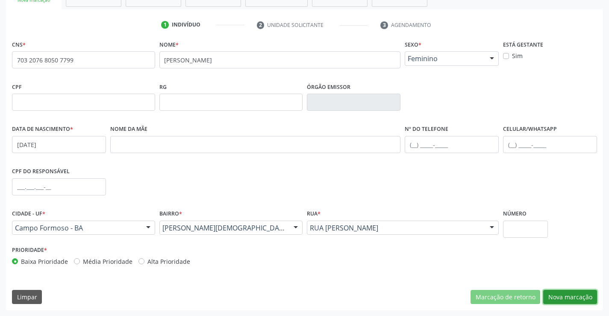
drag, startPoint x: 566, startPoint y: 293, endPoint x: 259, endPoint y: 230, distance: 313.1
click at [565, 293] on button "Nova marcação" at bounding box center [570, 297] width 54 height 15
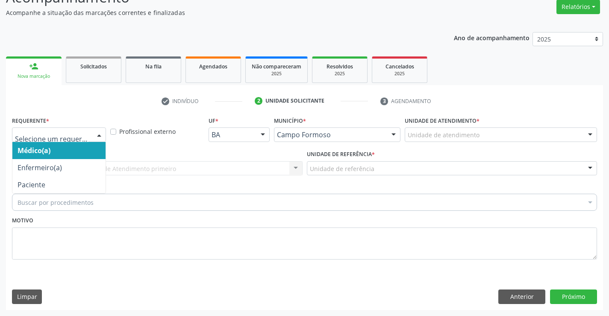
drag, startPoint x: 89, startPoint y: 138, endPoint x: 80, endPoint y: 167, distance: 31.3
click at [89, 137] on div "Médico(a) Enfermeiro(a) Paciente Nenhum resultado encontrado para: " " Não há n…" at bounding box center [59, 134] width 94 height 15
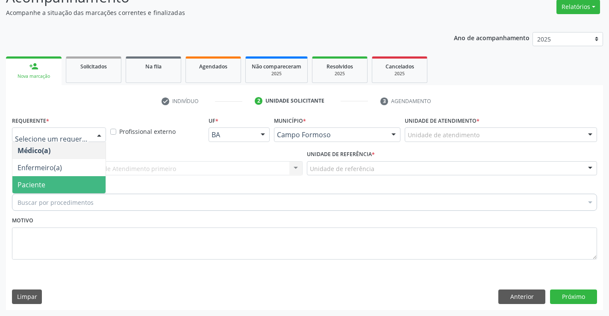
click at [65, 182] on span "Paciente" at bounding box center [58, 184] width 93 height 17
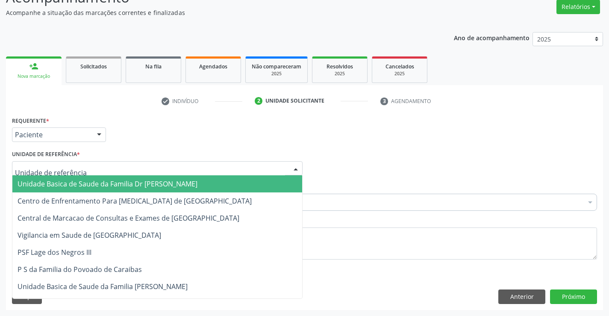
click at [123, 164] on div at bounding box center [157, 168] width 290 height 15
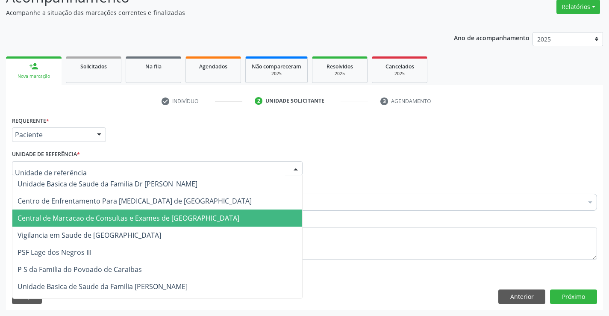
click at [116, 220] on span "Central de Marcacao de Consultas e Exames de [GEOGRAPHIC_DATA]" at bounding box center [129, 217] width 222 height 9
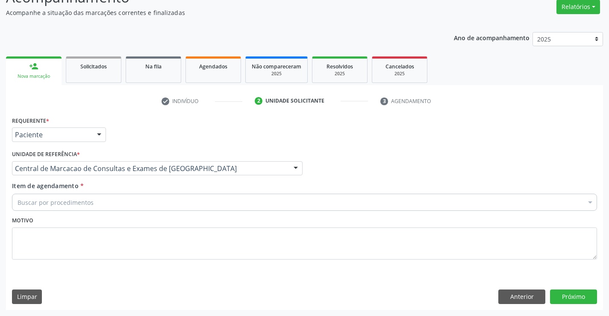
click at [125, 205] on div "Buscar por procedimentos" at bounding box center [304, 201] width 585 height 17
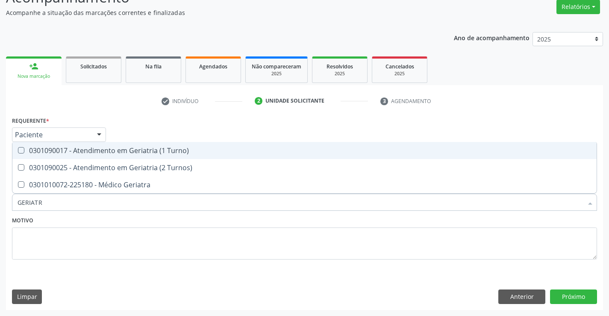
type input "GERIATRA"
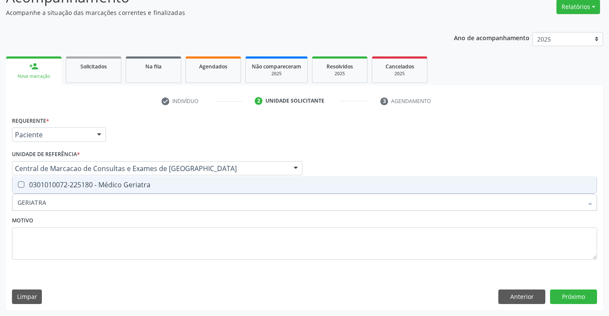
click at [123, 179] on span "0301010072-225180 - Médico Geriatra" at bounding box center [304, 184] width 584 height 17
checkbox Geriatra "true"
click at [571, 294] on button "Próximo" at bounding box center [573, 296] width 47 height 15
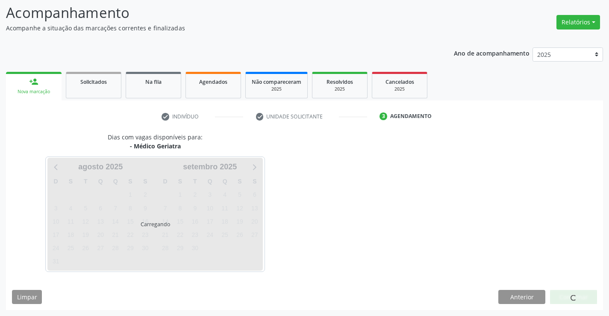
scroll to position [56, 0]
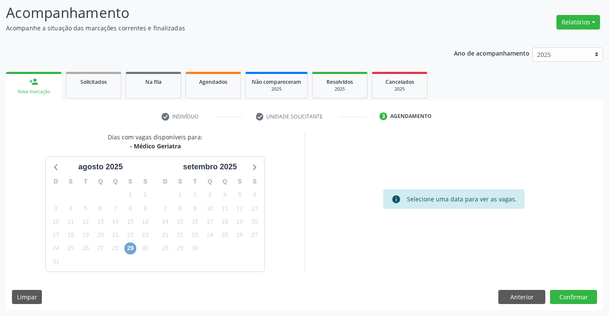
click at [132, 250] on span "29" at bounding box center [130, 248] width 12 height 12
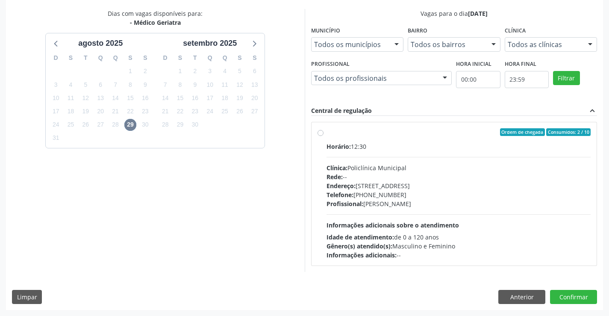
drag, startPoint x: 365, startPoint y: 217, endPoint x: 178, endPoint y: 191, distance: 188.9
click at [364, 217] on div "Horário: 12:30 Clínica: Policlínica Municipal Rede: -- Endereço: Predio, nº 386…" at bounding box center [458, 200] width 264 height 117
radio input "true"
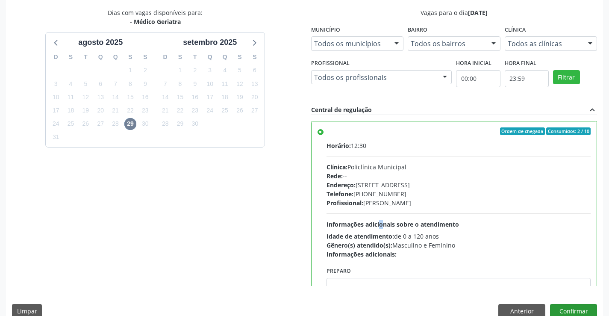
scroll to position [195, 0]
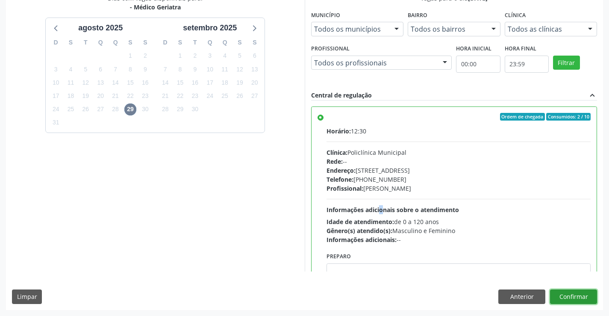
click at [579, 290] on button "Confirmar" at bounding box center [573, 296] width 47 height 15
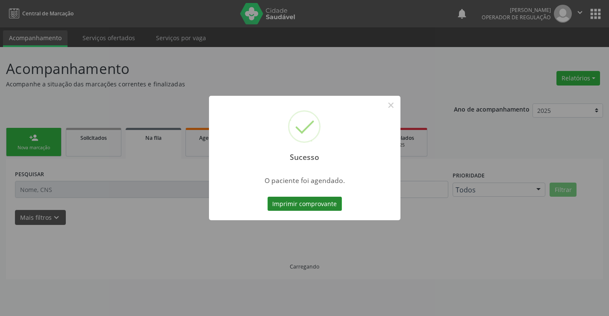
scroll to position [0, 0]
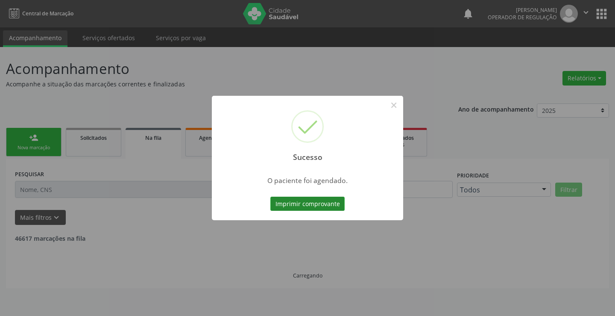
click at [320, 201] on button "Imprimir comprovante" at bounding box center [307, 203] width 74 height 15
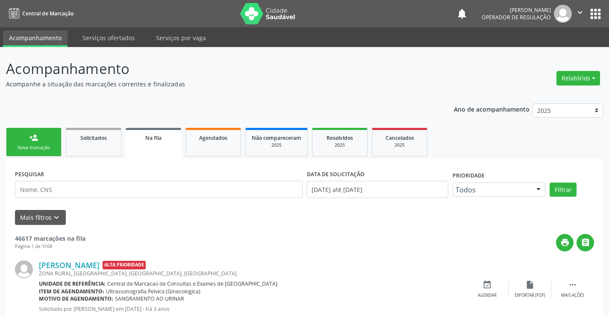
click at [49, 149] on div "Nova marcação" at bounding box center [33, 147] width 43 height 6
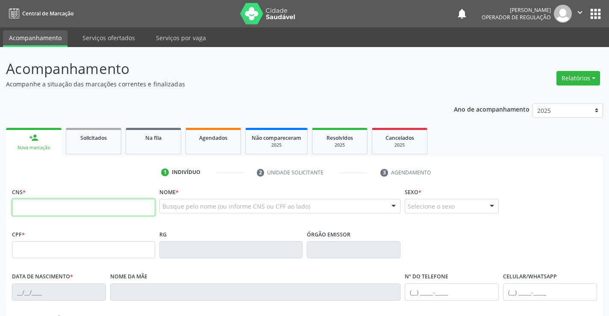
click at [50, 203] on input "text" at bounding box center [83, 207] width 143 height 17
type input "706 2035 2098 6665"
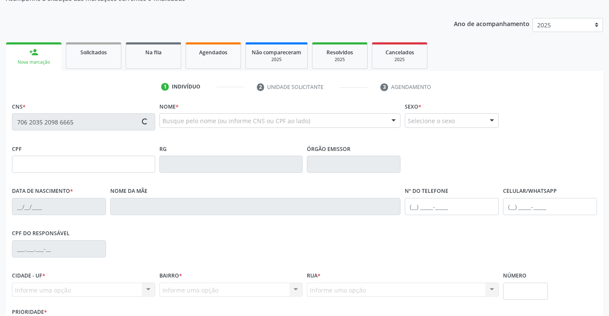
type input "0331553481"
type input "25/08/1945"
type input "(74) 99119-2719"
type input "S/N"
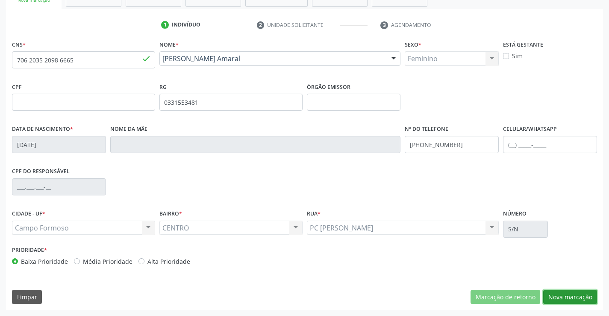
click at [555, 298] on button "Nova marcação" at bounding box center [570, 297] width 54 height 15
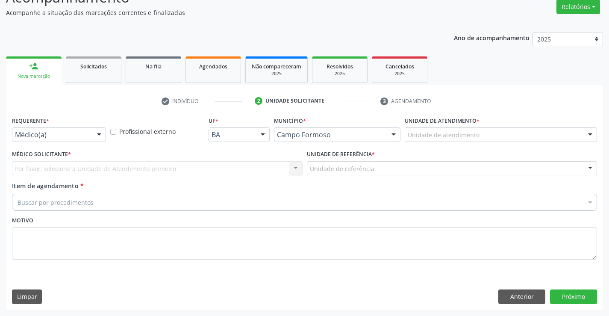
scroll to position [71, 0]
click at [85, 141] on div "Médico(a)" at bounding box center [59, 134] width 94 height 15
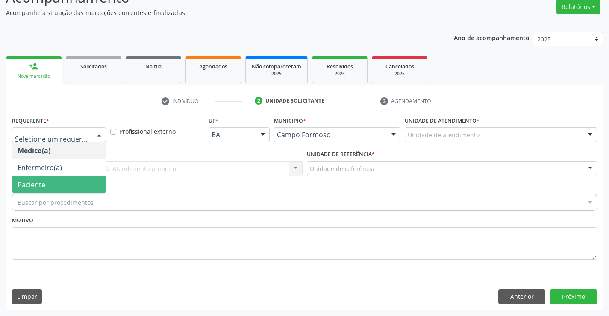
click at [48, 190] on span "Paciente" at bounding box center [58, 184] width 93 height 17
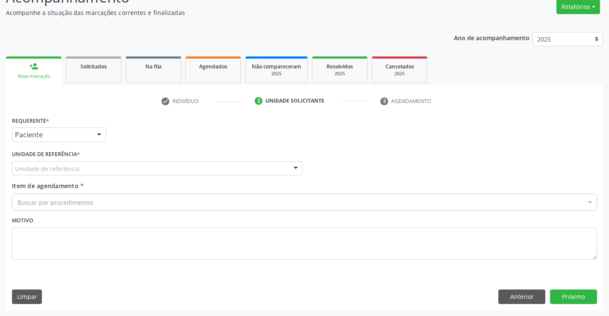
click at [103, 167] on div "Unidade de referência" at bounding box center [157, 168] width 290 height 15
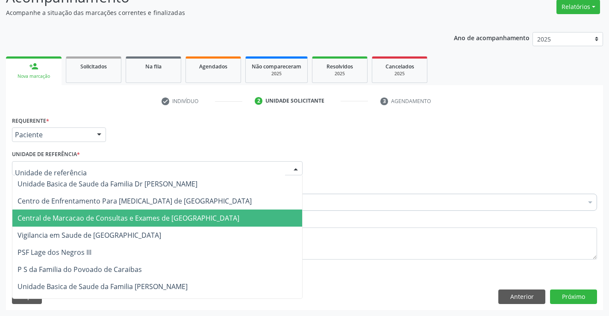
click at [97, 214] on span "Central de Marcacao de Consultas e Exames de [GEOGRAPHIC_DATA]" at bounding box center [129, 217] width 222 height 9
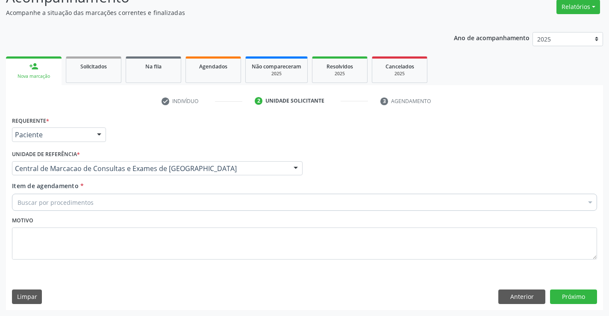
click at [113, 202] on div "Buscar por procedimentos" at bounding box center [304, 201] width 585 height 17
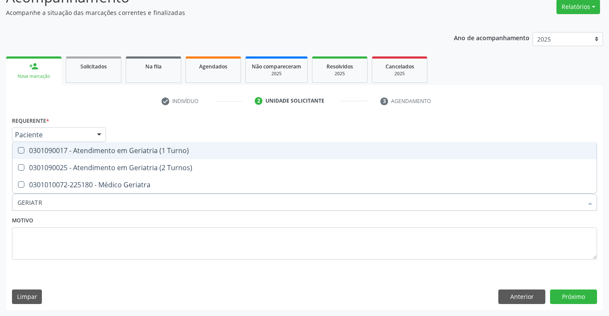
type input "GERIATRA"
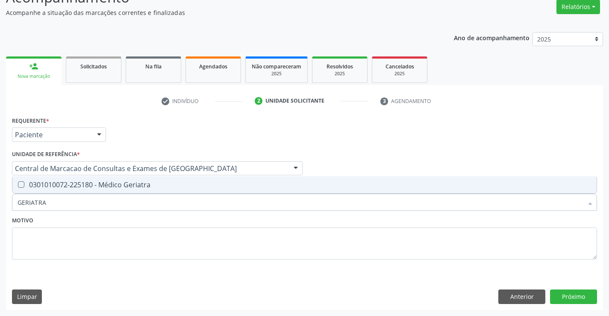
click at [116, 184] on div "0301010072-225180 - Médico Geriatra" at bounding box center [305, 184] width 574 height 7
checkbox Geriatra "true"
click at [581, 293] on button "Próximo" at bounding box center [573, 296] width 47 height 15
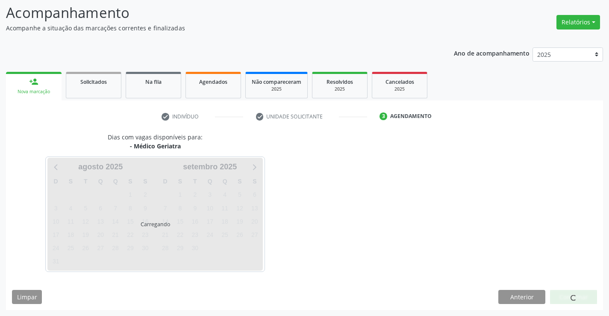
scroll to position [56, 0]
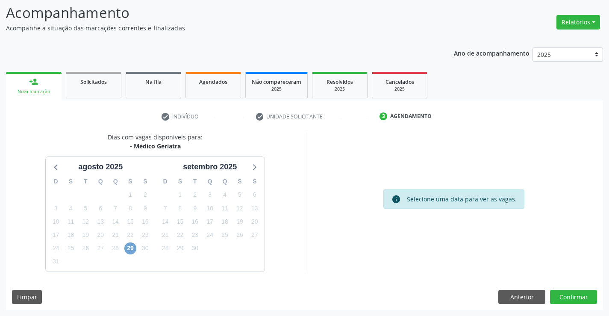
click at [132, 251] on span "29" at bounding box center [130, 248] width 12 height 12
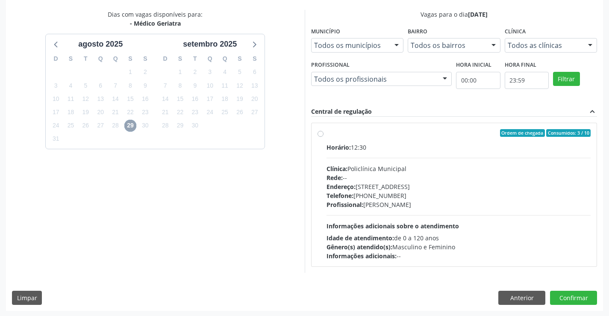
scroll to position [179, 0]
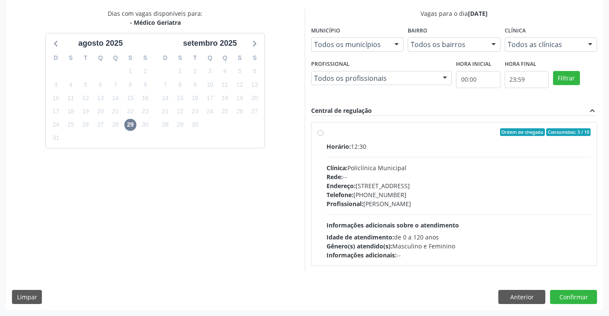
click at [350, 209] on div "Horário: 12:30 Clínica: Policlínica Municipal Rede: -- Endereço: Predio, nº 386…" at bounding box center [458, 200] width 264 height 117
click at [323, 136] on input "Ordem de chegada Consumidos: 3 / 10 Horário: 12:30 Clínica: Policlínica Municip…" at bounding box center [320, 132] width 6 height 8
radio input "true"
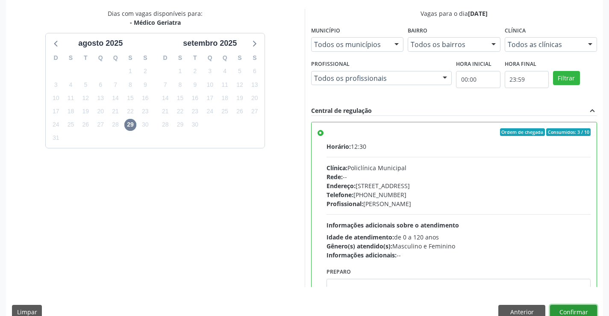
click at [579, 308] on button "Confirmar" at bounding box center [573, 312] width 47 height 15
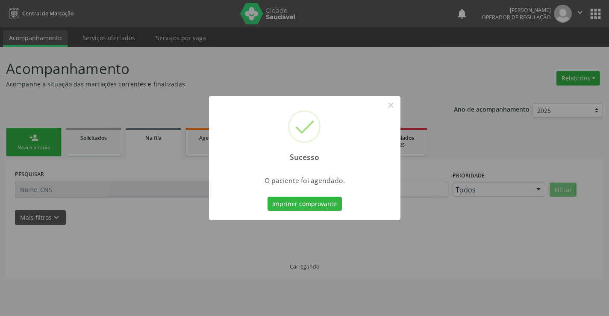
scroll to position [0, 0]
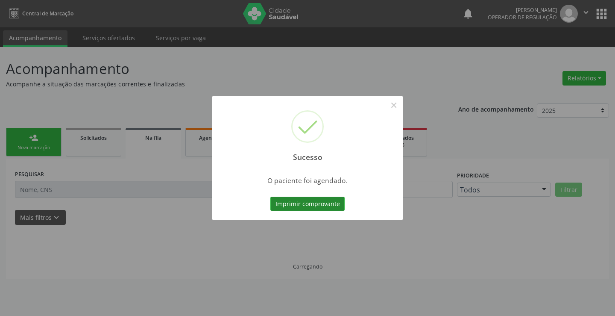
click at [334, 201] on button "Imprimir comprovante" at bounding box center [307, 203] width 74 height 15
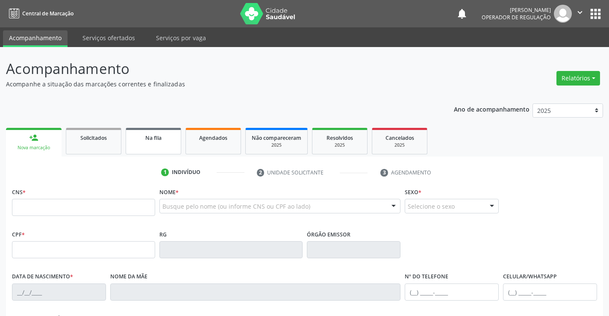
click at [159, 144] on link "Na fila" at bounding box center [154, 141] width 56 height 26
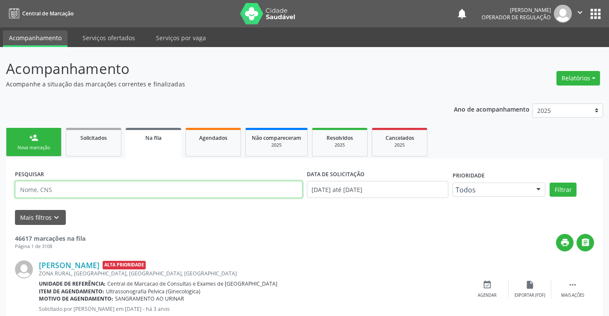
click at [67, 185] on input "text" at bounding box center [158, 189] width 287 height 17
type input "708007837668820"
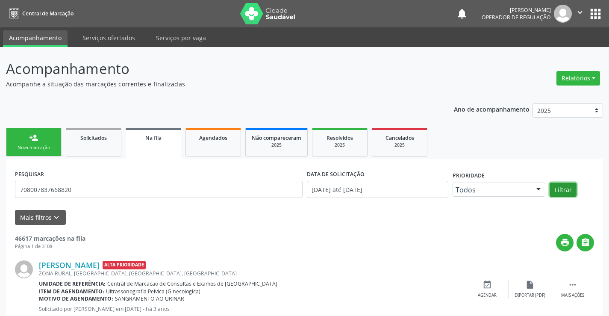
click at [565, 188] on button "Filtrar" at bounding box center [562, 189] width 27 height 15
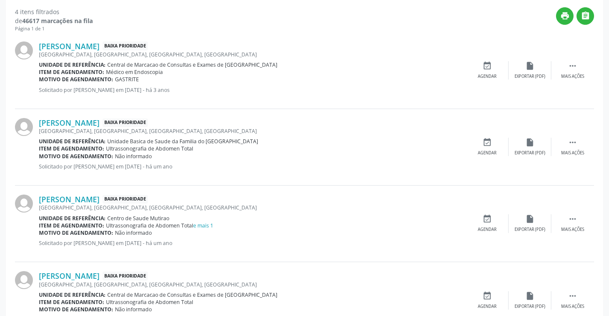
scroll to position [264, 0]
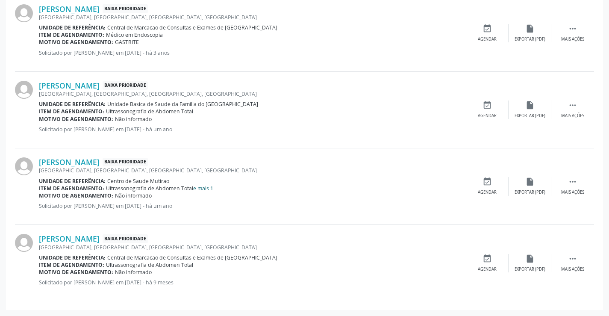
click at [212, 190] on link "e mais 1" at bounding box center [203, 188] width 20 height 7
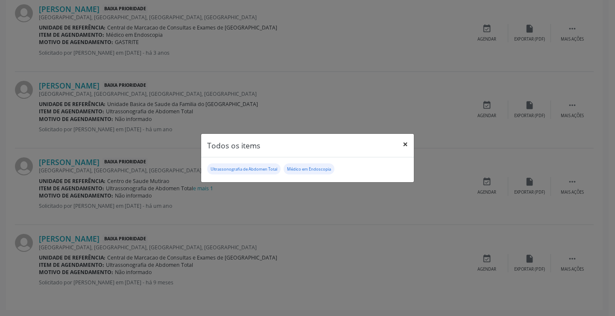
click at [406, 145] on button "×" at bounding box center [405, 144] width 17 height 21
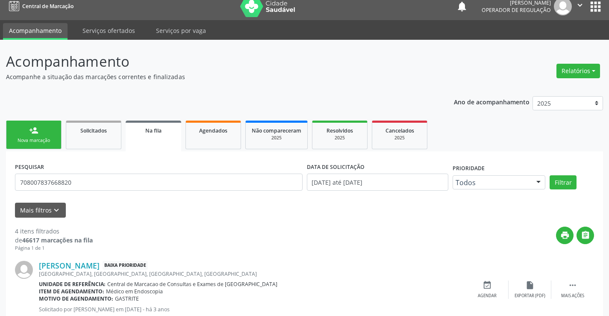
scroll to position [0, 0]
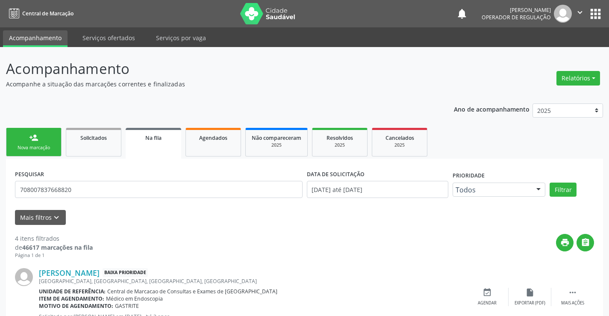
click at [37, 135] on div "person_add" at bounding box center [33, 137] width 9 height 9
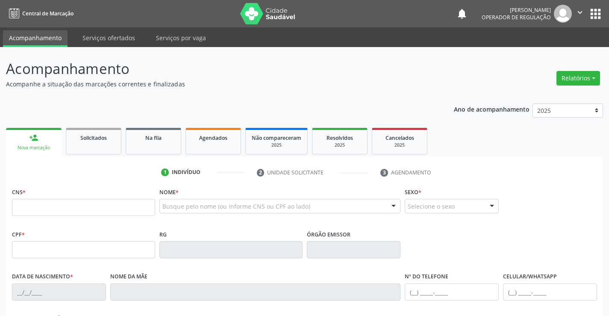
click at [576, 10] on icon "" at bounding box center [579, 12] width 9 height 9
click at [559, 49] on link "Sair" at bounding box center [557, 52] width 59 height 12
